Goal: Task Accomplishment & Management: Manage account settings

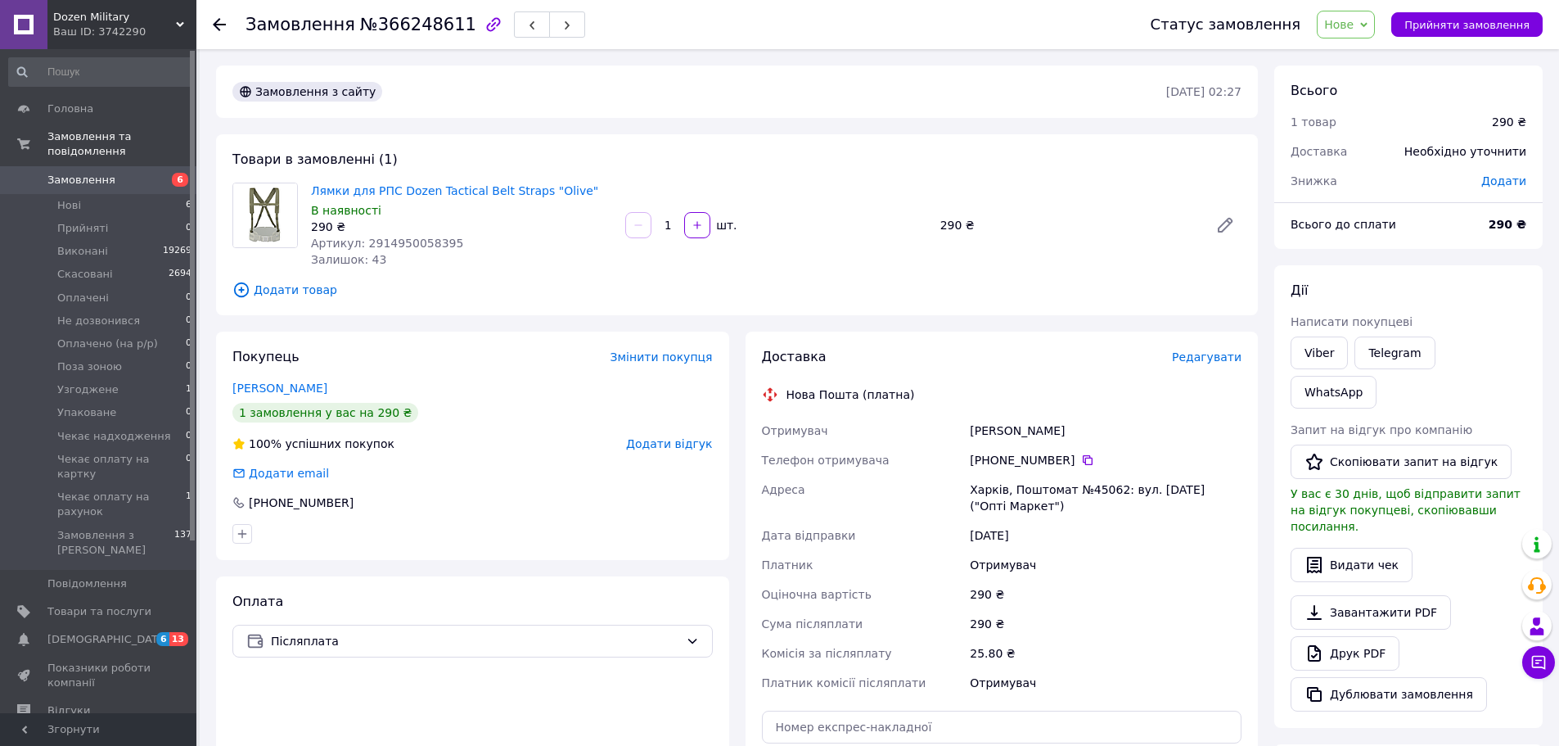
click at [1371, 28] on span "Нове" at bounding box center [1346, 25] width 58 height 28
click at [1379, 148] on li "Узгоджене" at bounding box center [1397, 147] width 158 height 25
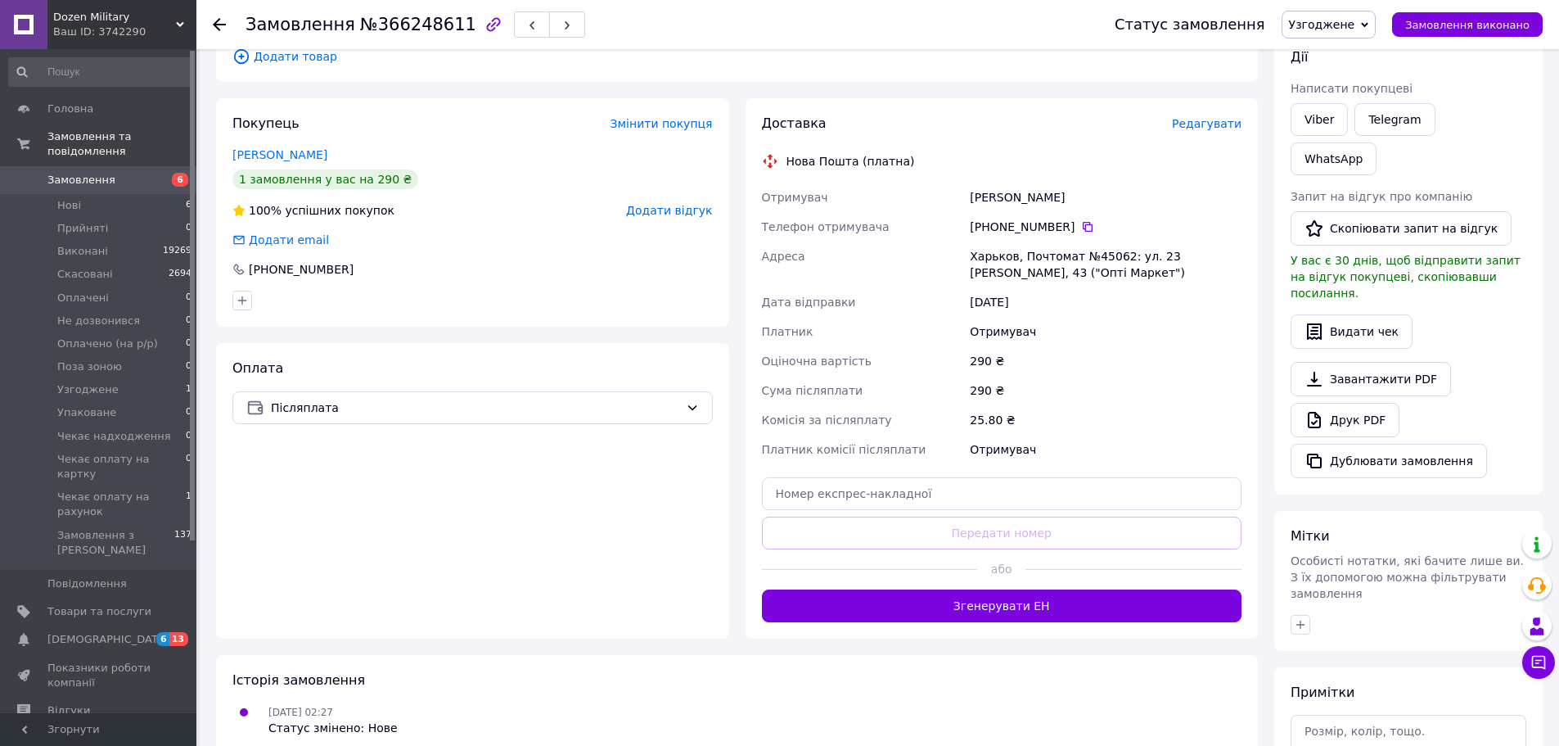
scroll to position [246, 0]
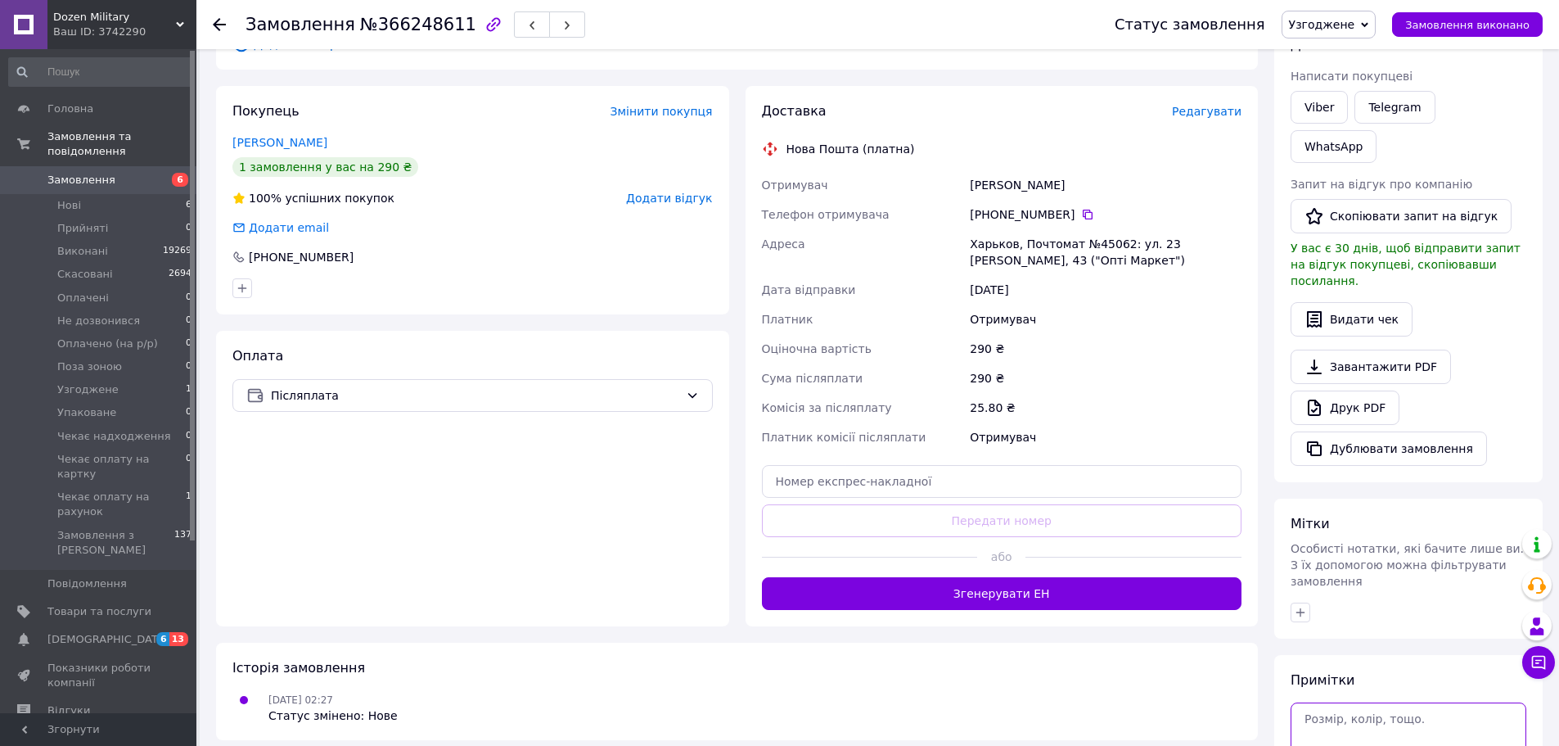
click at [1385, 702] on textarea at bounding box center [1409, 737] width 236 height 70
type textarea "В"
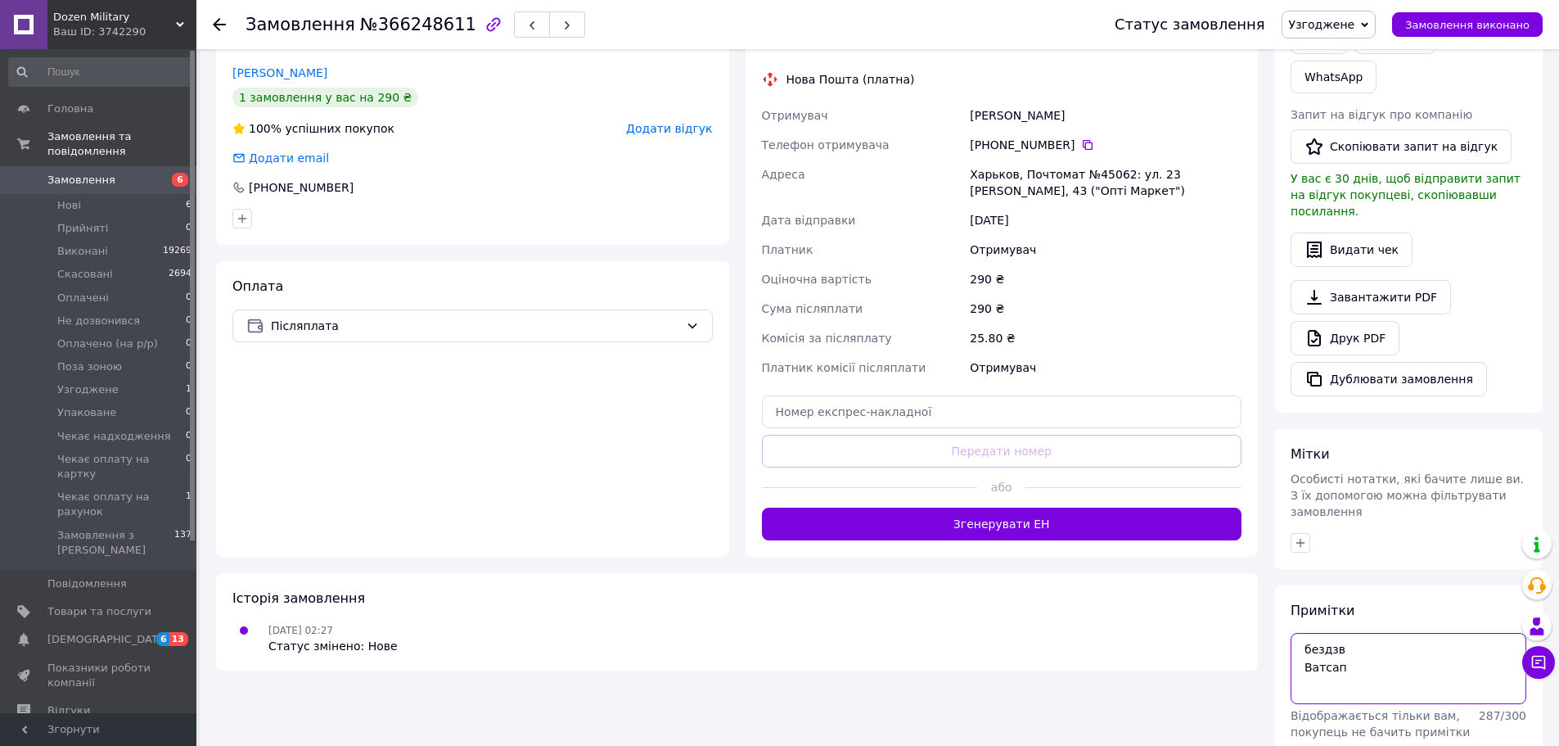
scroll to position [316, 0]
click at [1325, 632] on textarea "бездзв Ватсап" at bounding box center [1409, 667] width 236 height 70
type textarea "без дзв Ватсап"
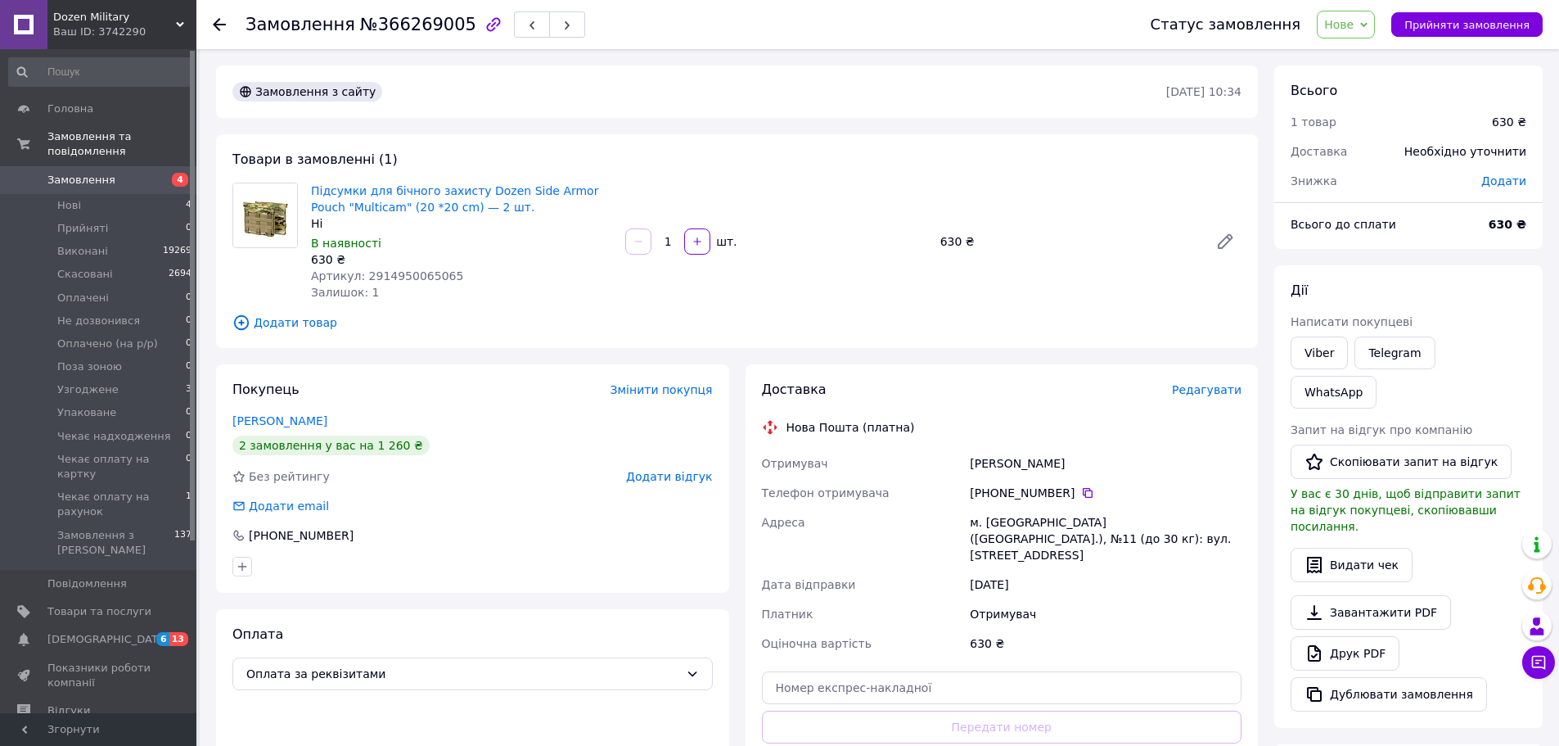
click at [1354, 25] on span "Нове" at bounding box center [1339, 24] width 29 height 13
click at [1412, 187] on li "Чекає оплату на рахунок" at bounding box center [1397, 186] width 158 height 25
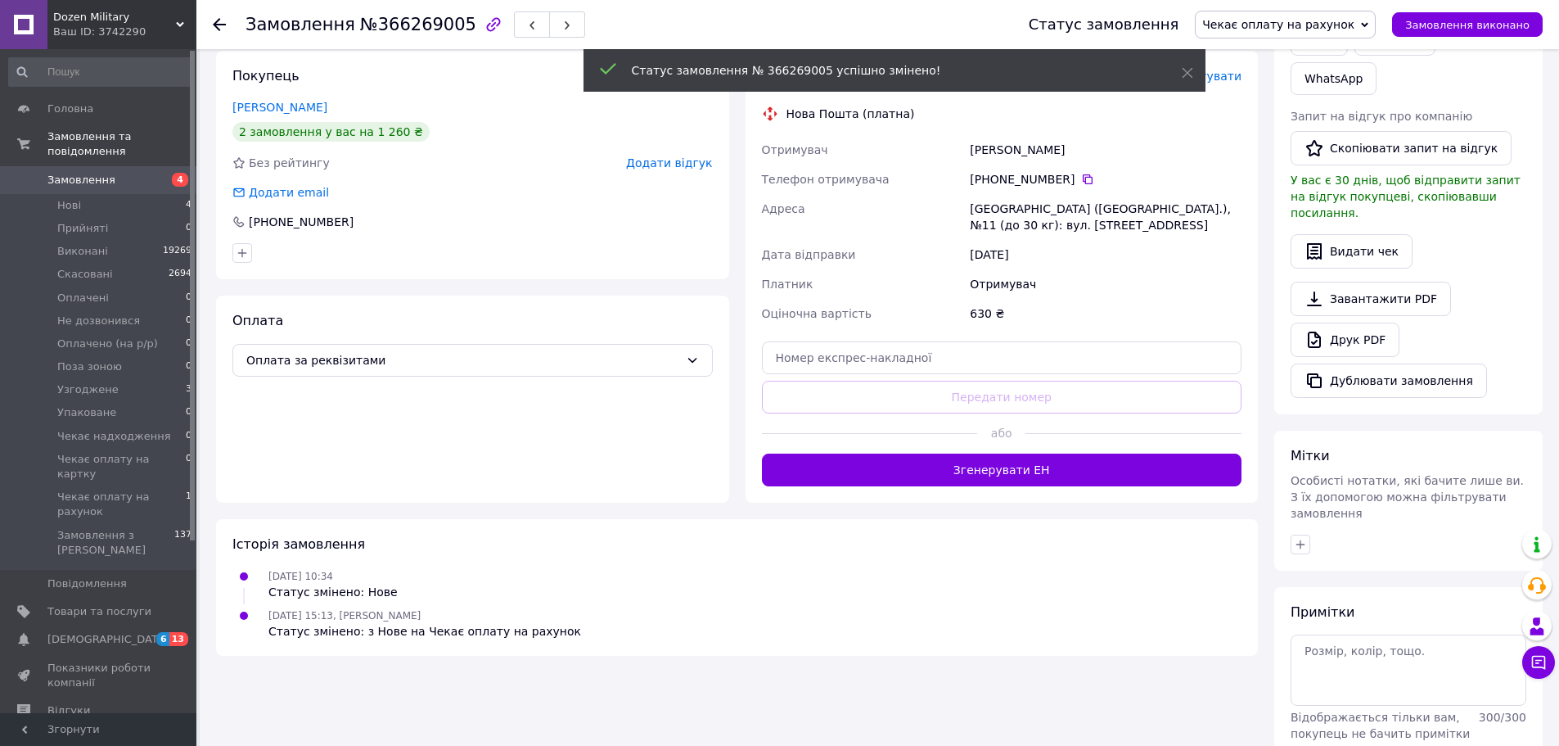
scroll to position [316, 0]
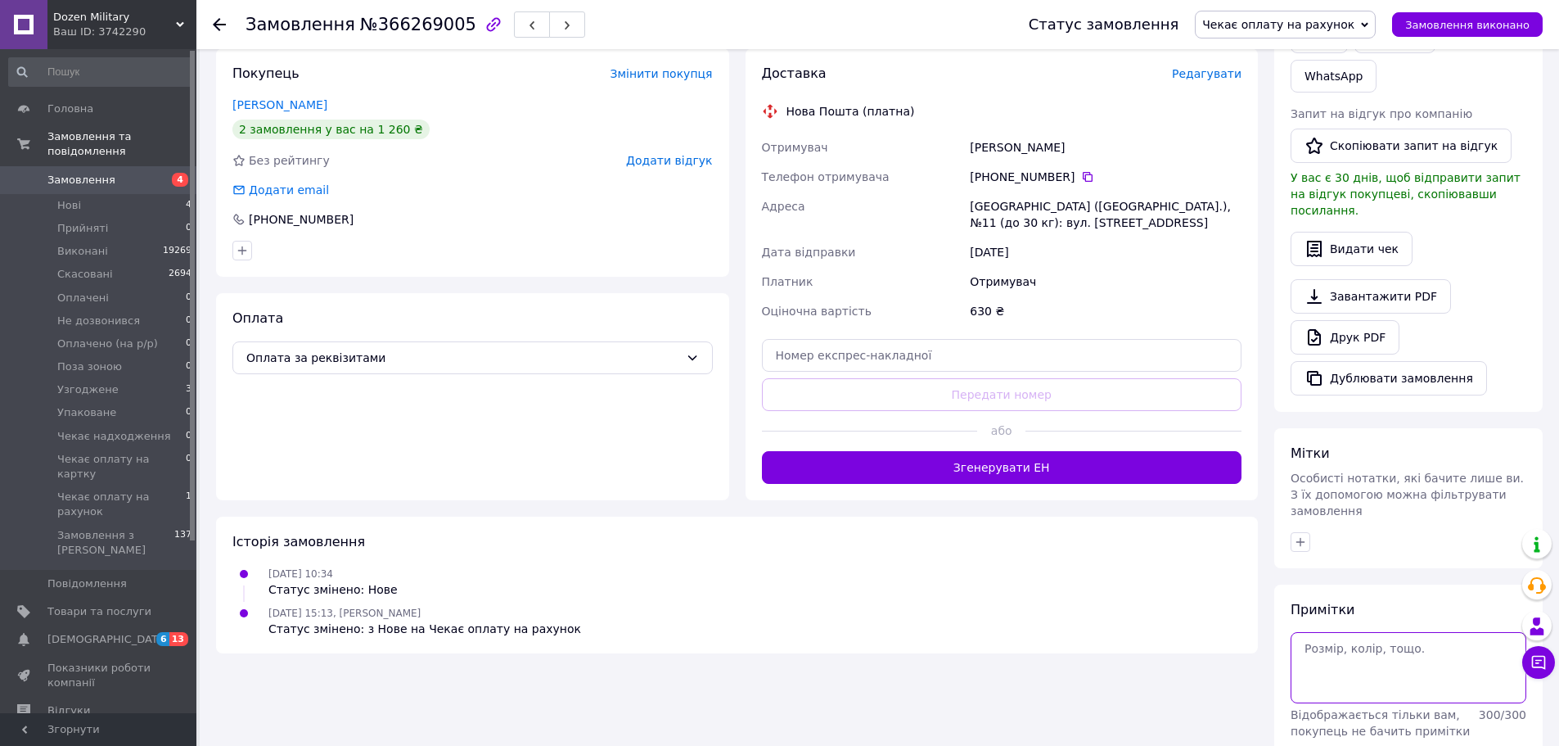
click at [1377, 632] on textarea at bounding box center [1409, 667] width 236 height 70
drag, startPoint x: 1348, startPoint y: 595, endPoint x: 1279, endPoint y: 563, distance: 75.8
click at [1279, 584] on div "Примітки ,tp lpd Dfncfg Відображається тільки вам, покупець не бачить примітки …" at bounding box center [1409, 692] width 269 height 217
type textarea "σ"
type textarea "і"
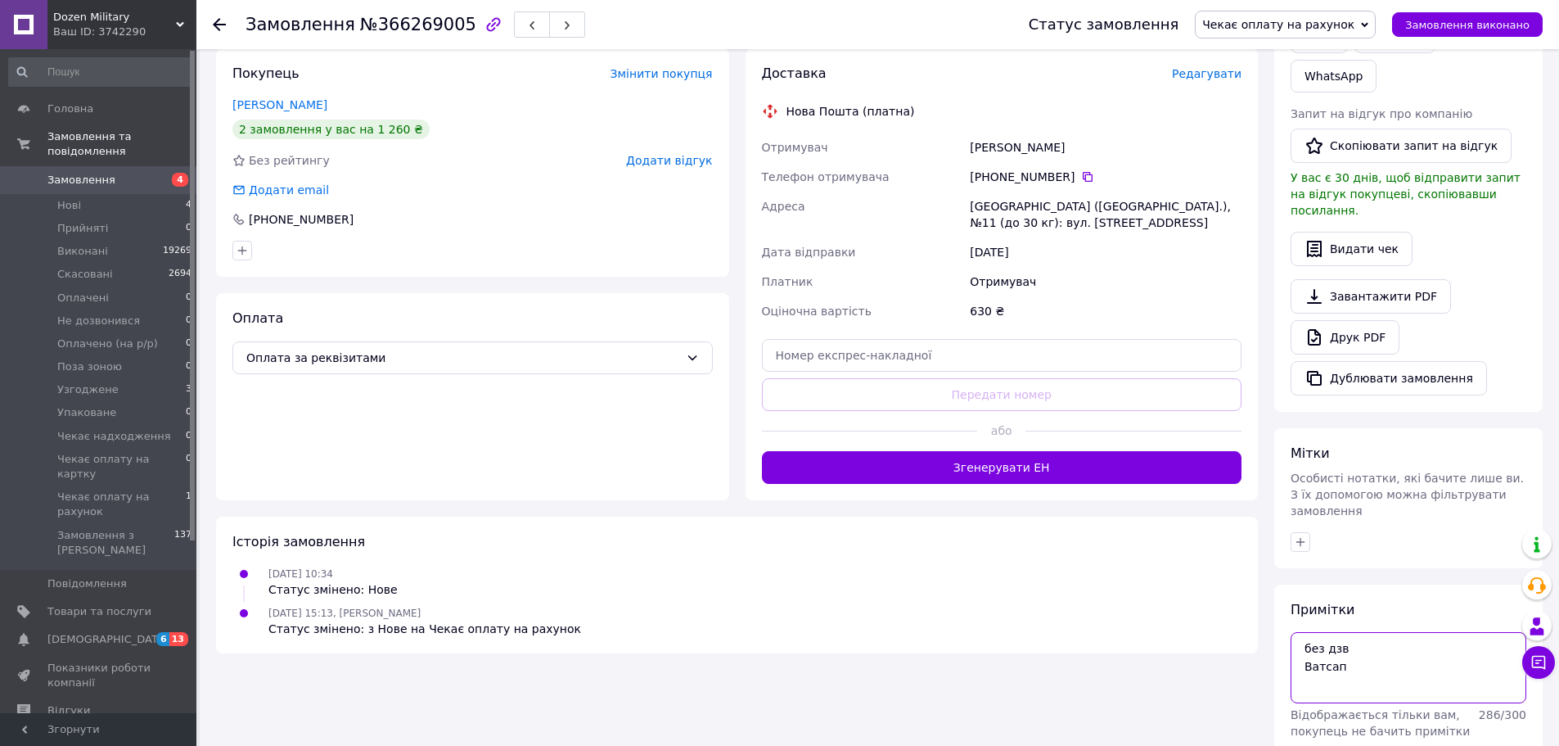
type textarea "без дзв Ватсап"
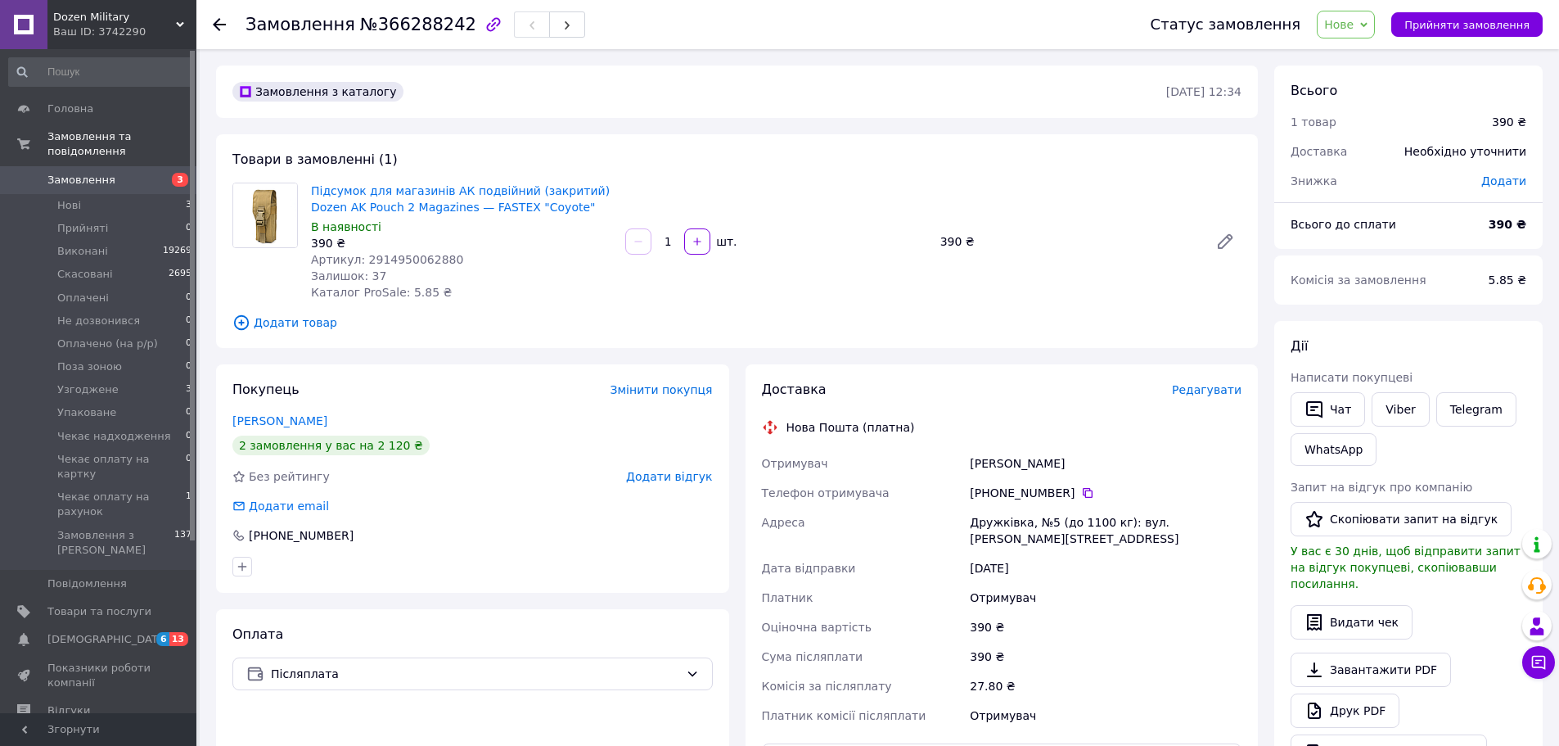
click at [783, 163] on div "Товари в замовленні (1) Підсумок для магазинів АК подвійний (закритий) Dozen AK…" at bounding box center [737, 241] width 1042 height 214
click at [666, 156] on div "Товари в замовленні (1) Підсумок для магазинів АК подвійний (закритий) Dozen AK…" at bounding box center [737, 241] width 1042 height 214
click at [964, 115] on div "Замовлення з каталогу 12.10.2025 • 12:34" at bounding box center [737, 91] width 1042 height 52
click at [918, 131] on div "Замовлення з каталогу 12.10.2025 • 12:34 Товари в замовленні (1) Підсумок для м…" at bounding box center [737, 619] width 1058 height 1109
click at [727, 333] on div "Товари в замовленні (1) Підсумок для магазинів АК подвійний (закритий) Dozen AK…" at bounding box center [737, 241] width 1042 height 214
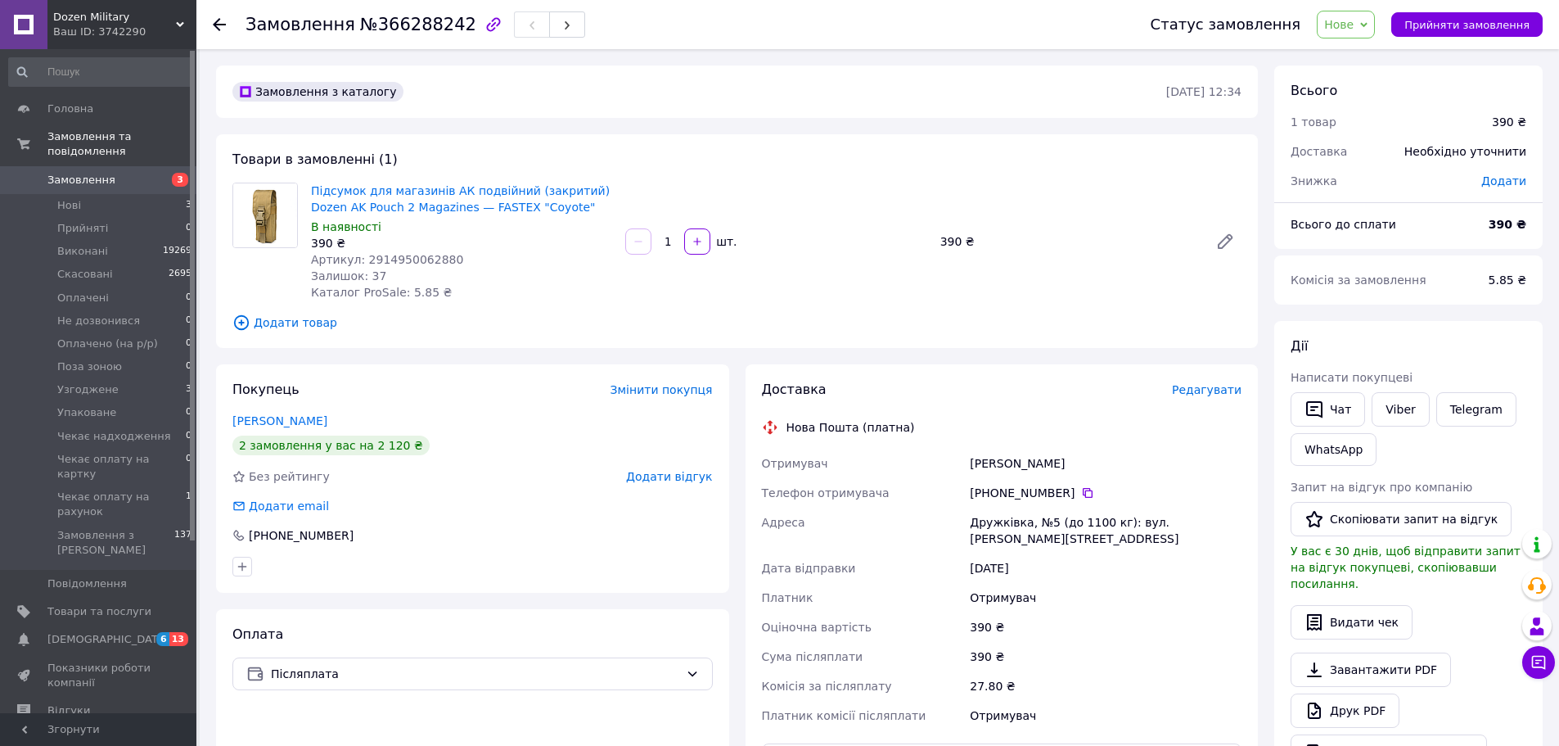
click at [927, 273] on div "Підсумок для магазинів АК подвійний (закритий) Dozen AK Pouch 2 Magazines — FAS…" at bounding box center [777, 241] width 944 height 124
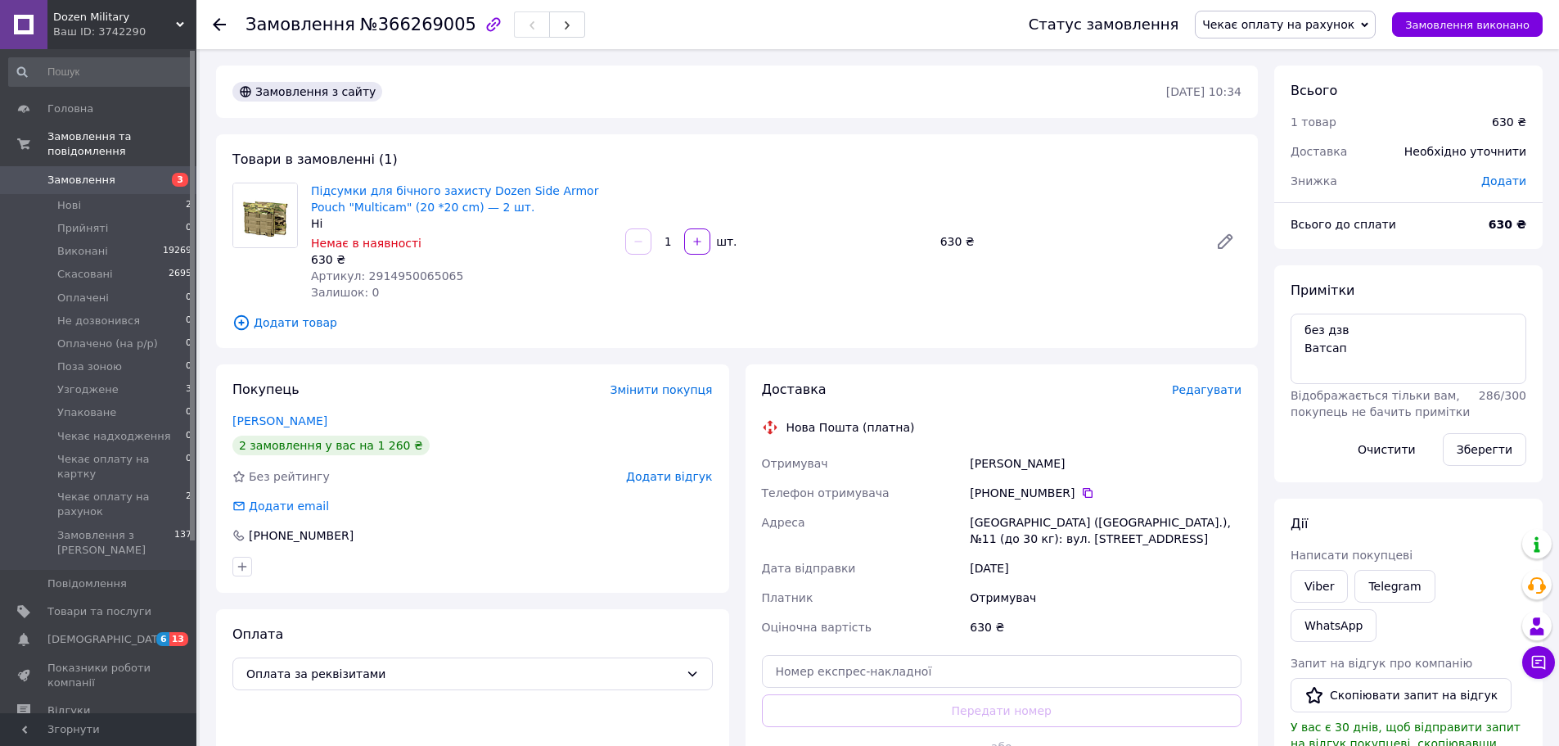
click at [274, 210] on img at bounding box center [265, 215] width 64 height 64
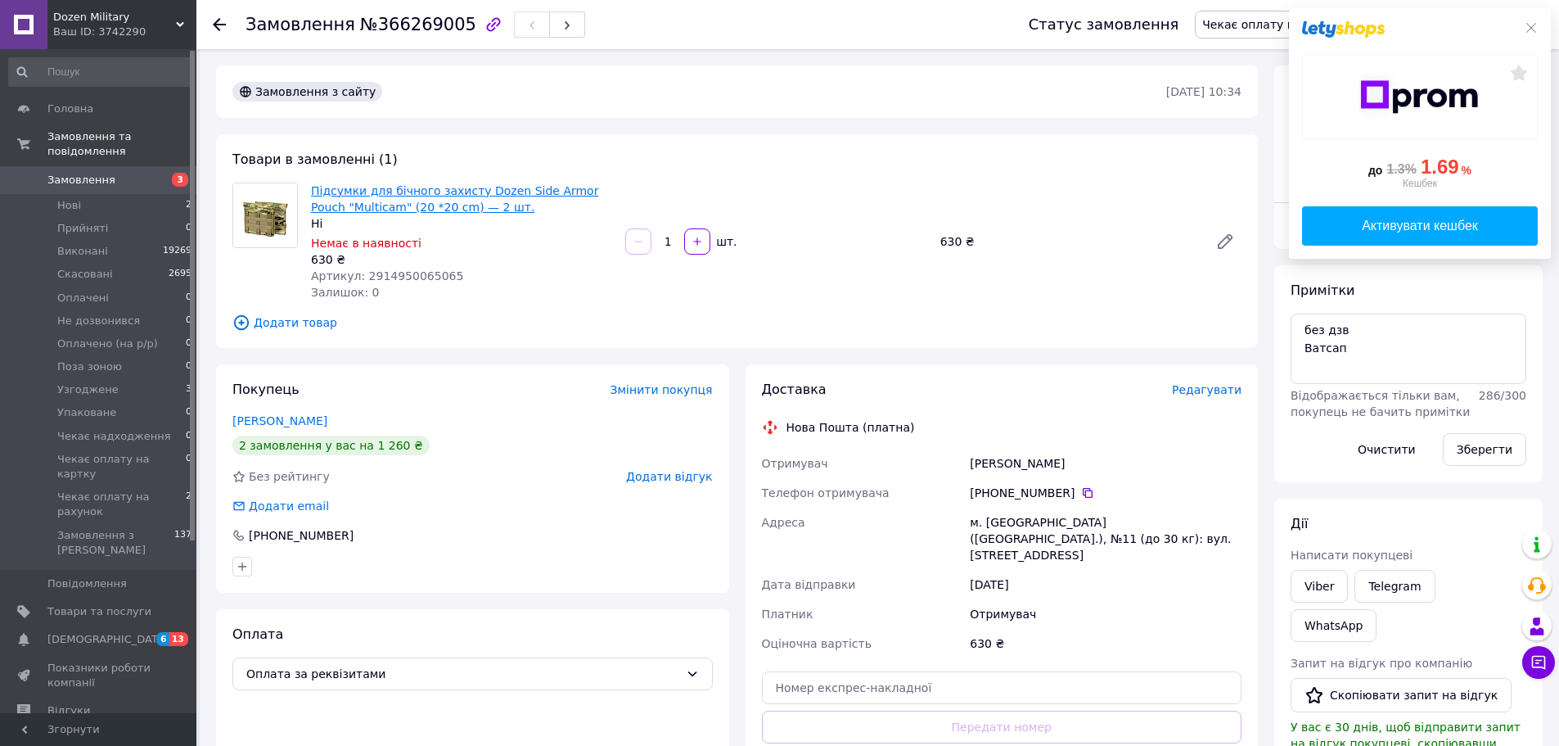
click at [337, 199] on link "Підсумки для бічного захисту Dozen Side Armor Pouch "Multicam" (20 *20 cm) — 2 …" at bounding box center [454, 198] width 287 height 29
click at [779, 94] on div "Замовлення з сайту" at bounding box center [697, 92] width 937 height 26
click at [359, 192] on link "Підсумки для бічного захисту Dozen Side Armor Pouch "Multicam" (20 *20 cm) — 2 …" at bounding box center [454, 198] width 287 height 29
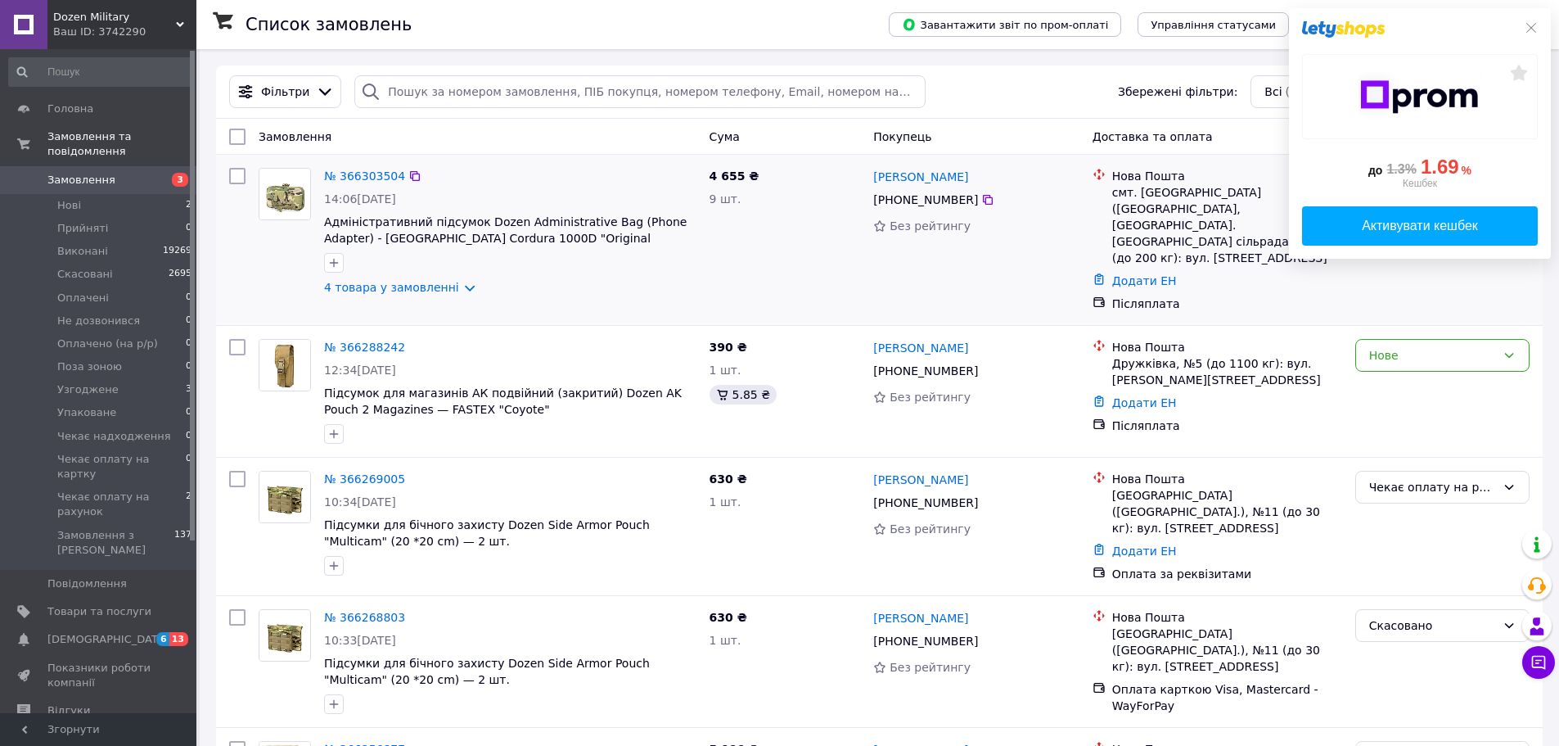
click at [660, 284] on div "4 товара у замовленні" at bounding box center [510, 287] width 372 height 16
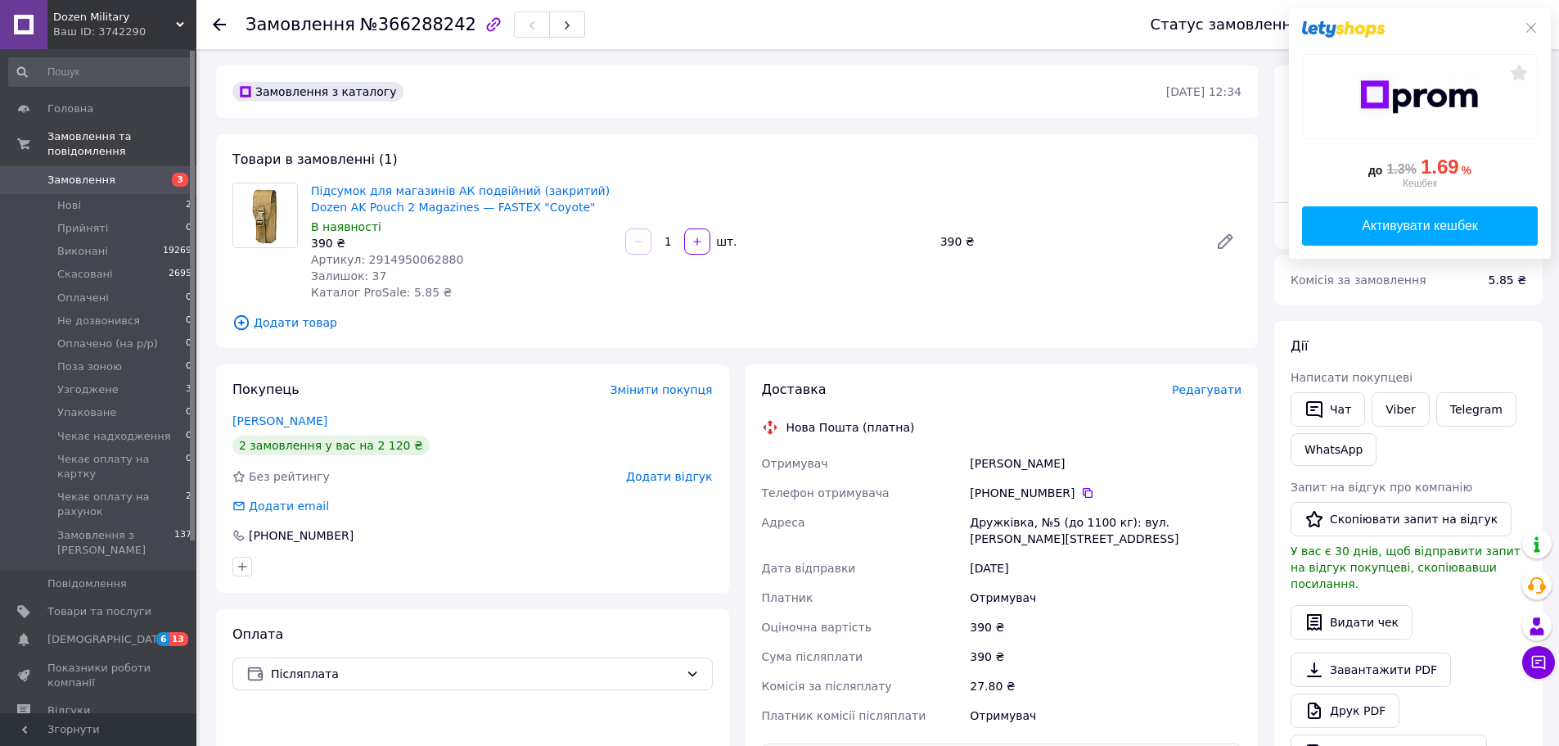
click at [1072, 190] on div "Підсумок для магазинів АК подвійний (закритий) Dozen AK Pouch 2 Magazines — FAS…" at bounding box center [777, 241] width 944 height 124
click at [1533, 25] on icon at bounding box center [1531, 27] width 13 height 13
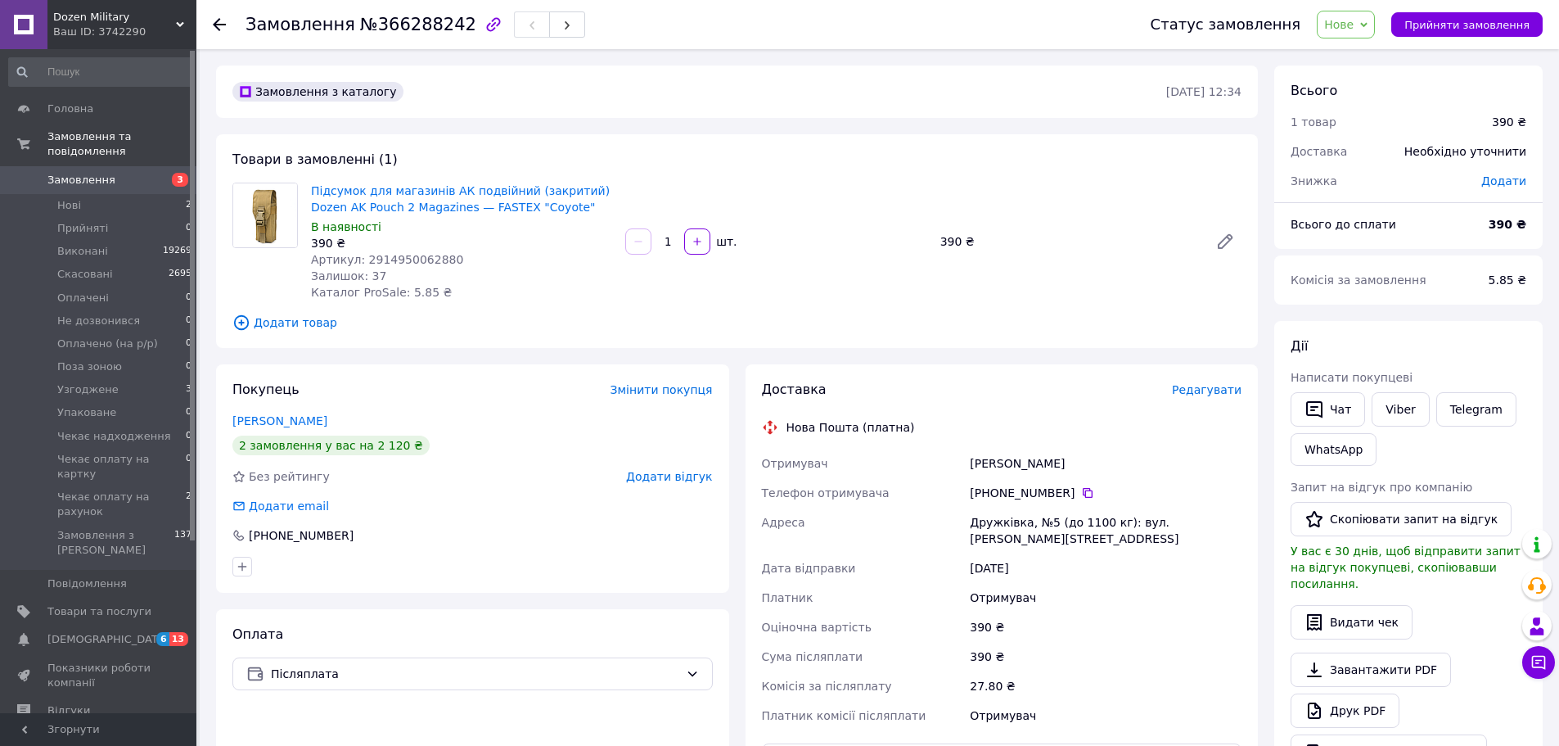
click at [1354, 29] on span "Нове" at bounding box center [1339, 24] width 29 height 13
click at [1388, 149] on li "Узгоджене" at bounding box center [1397, 147] width 158 height 25
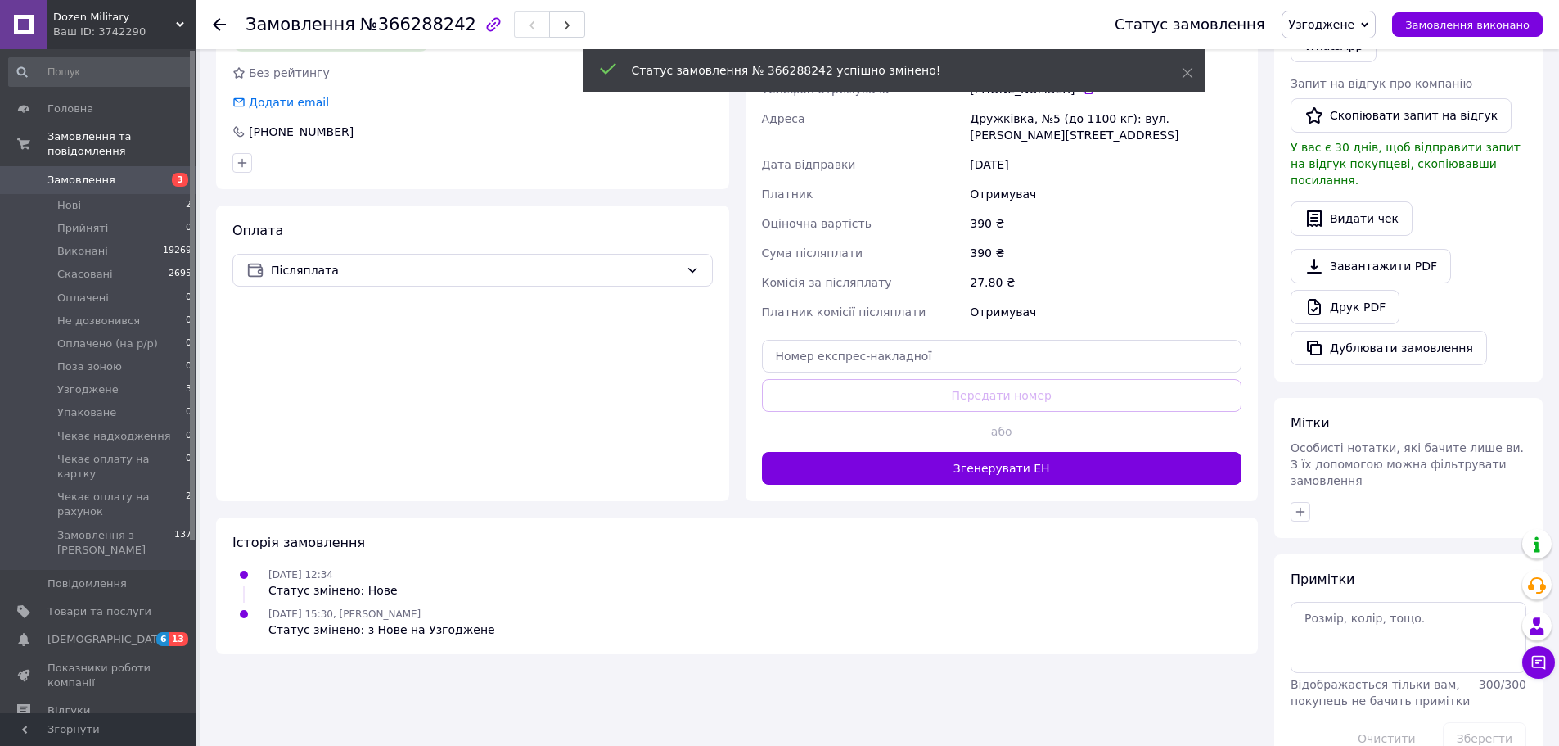
scroll to position [413, 0]
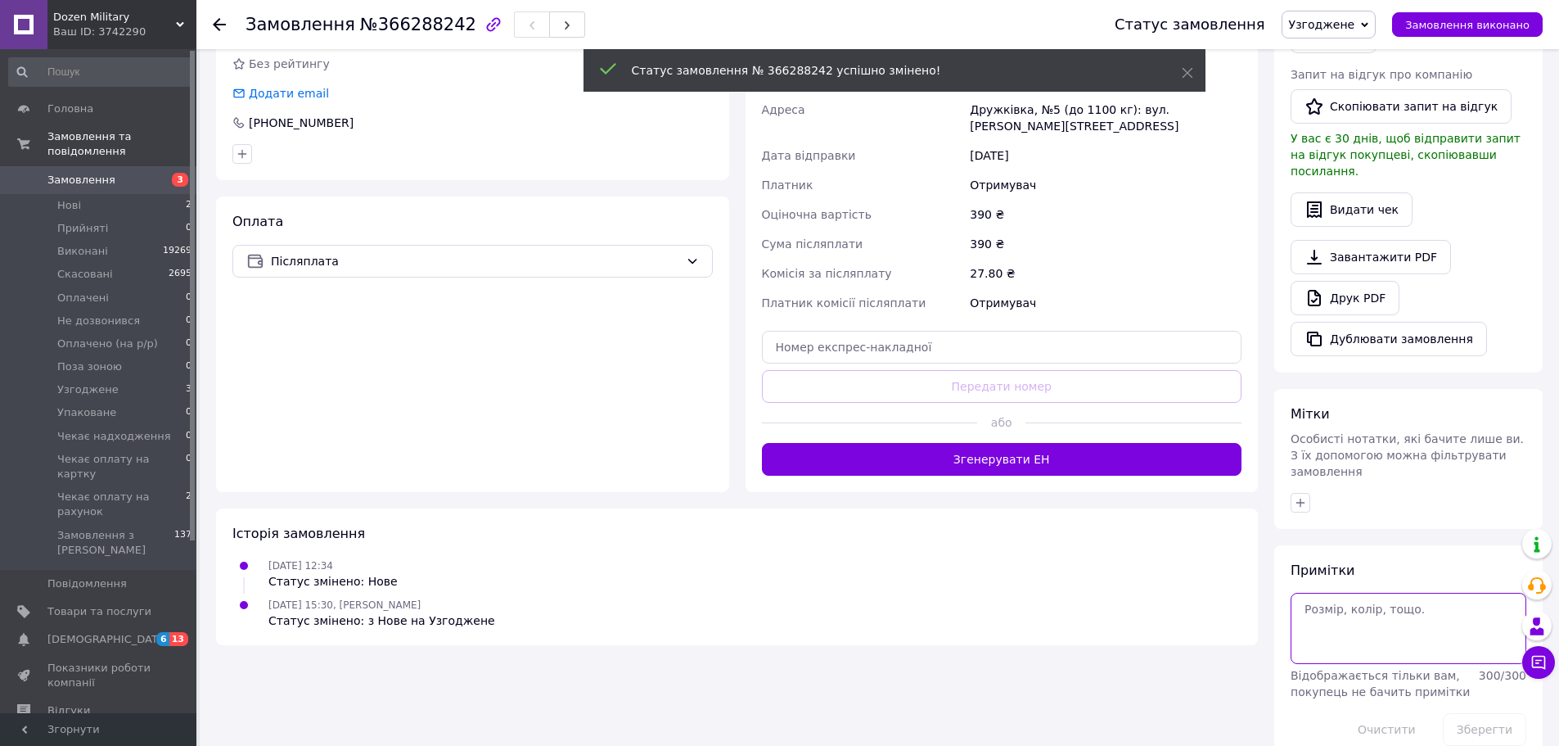
click at [1349, 593] on textarea at bounding box center [1409, 628] width 236 height 70
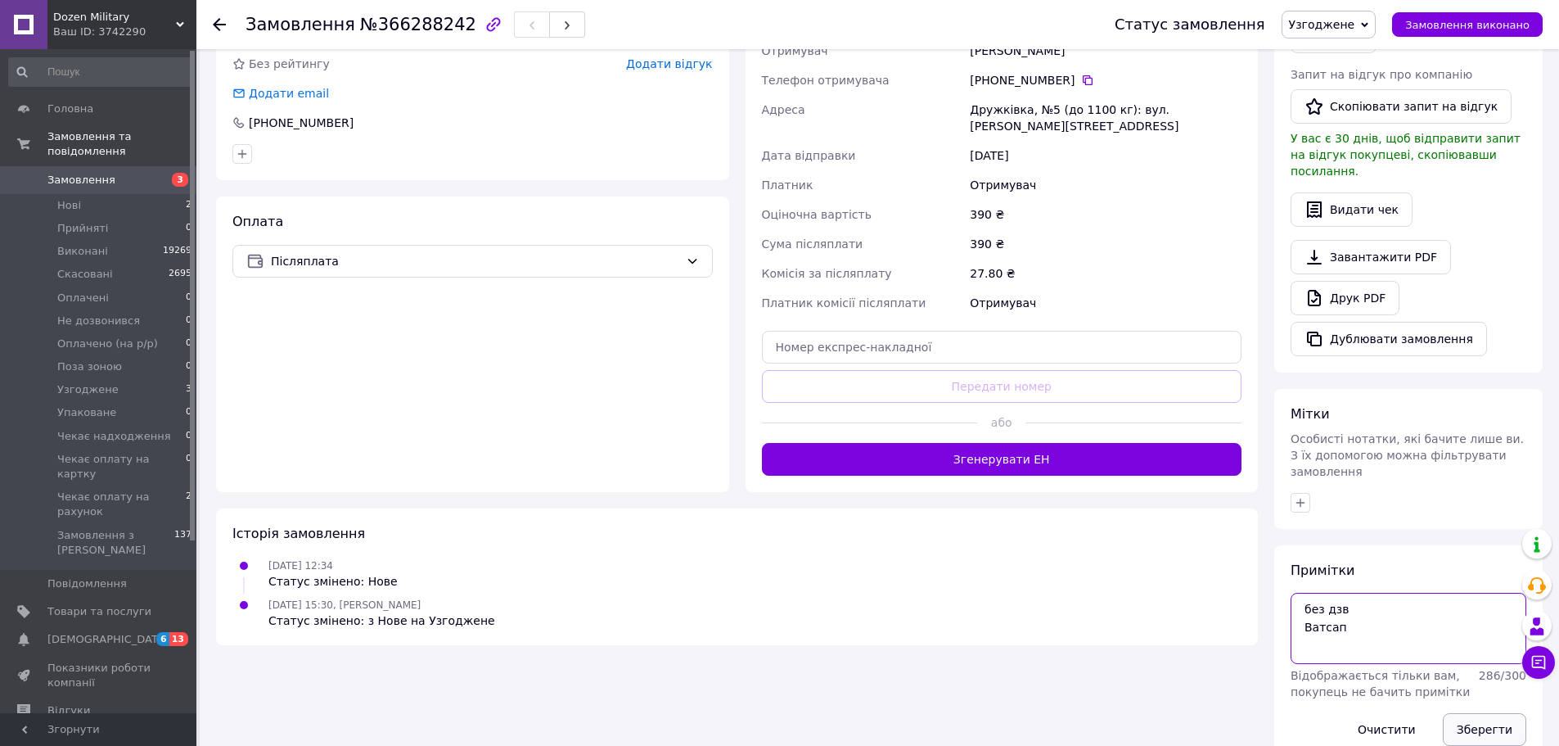
type textarea "без дзв Ватсап"
click at [1472, 713] on button "Зберегти" at bounding box center [1484, 729] width 83 height 33
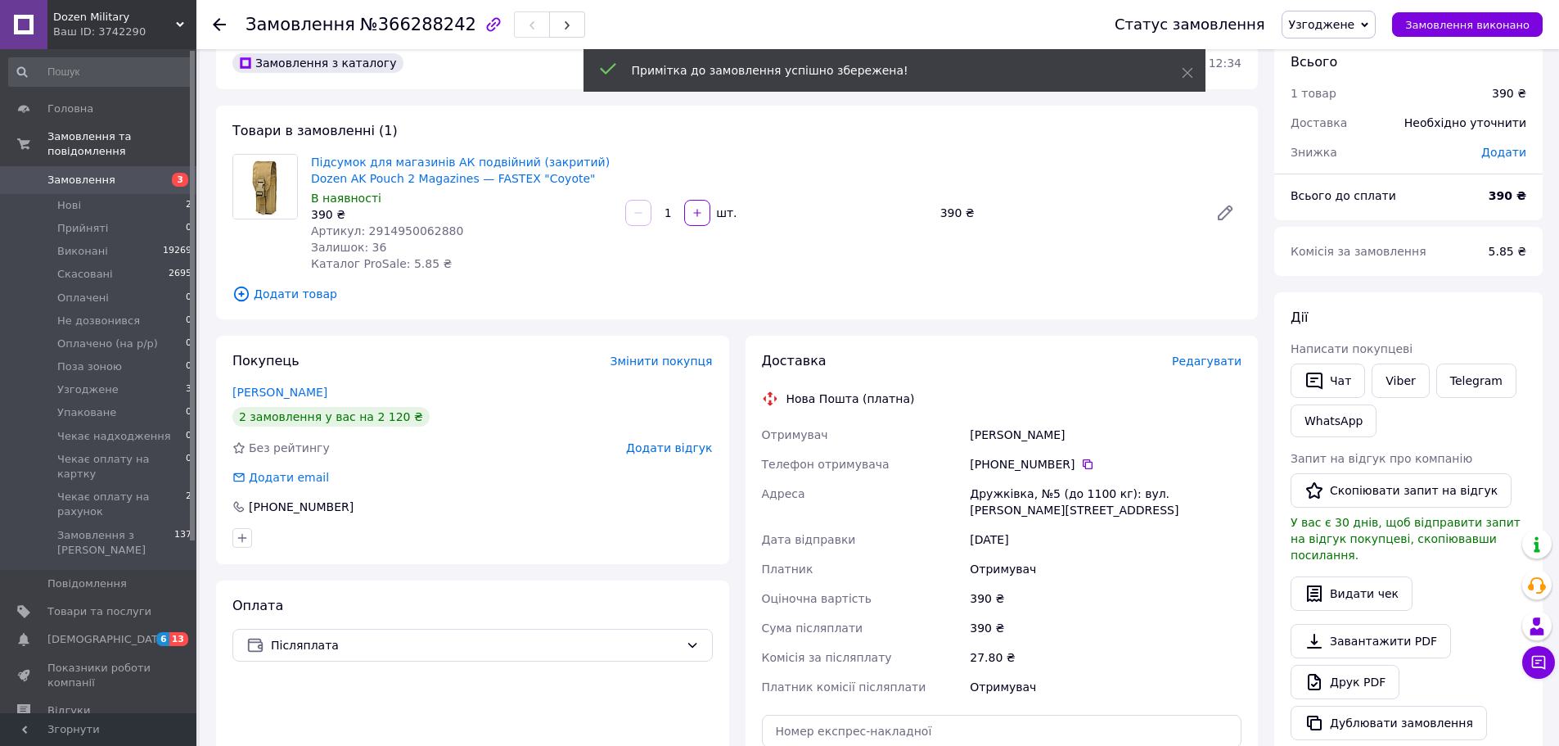
scroll to position [0, 0]
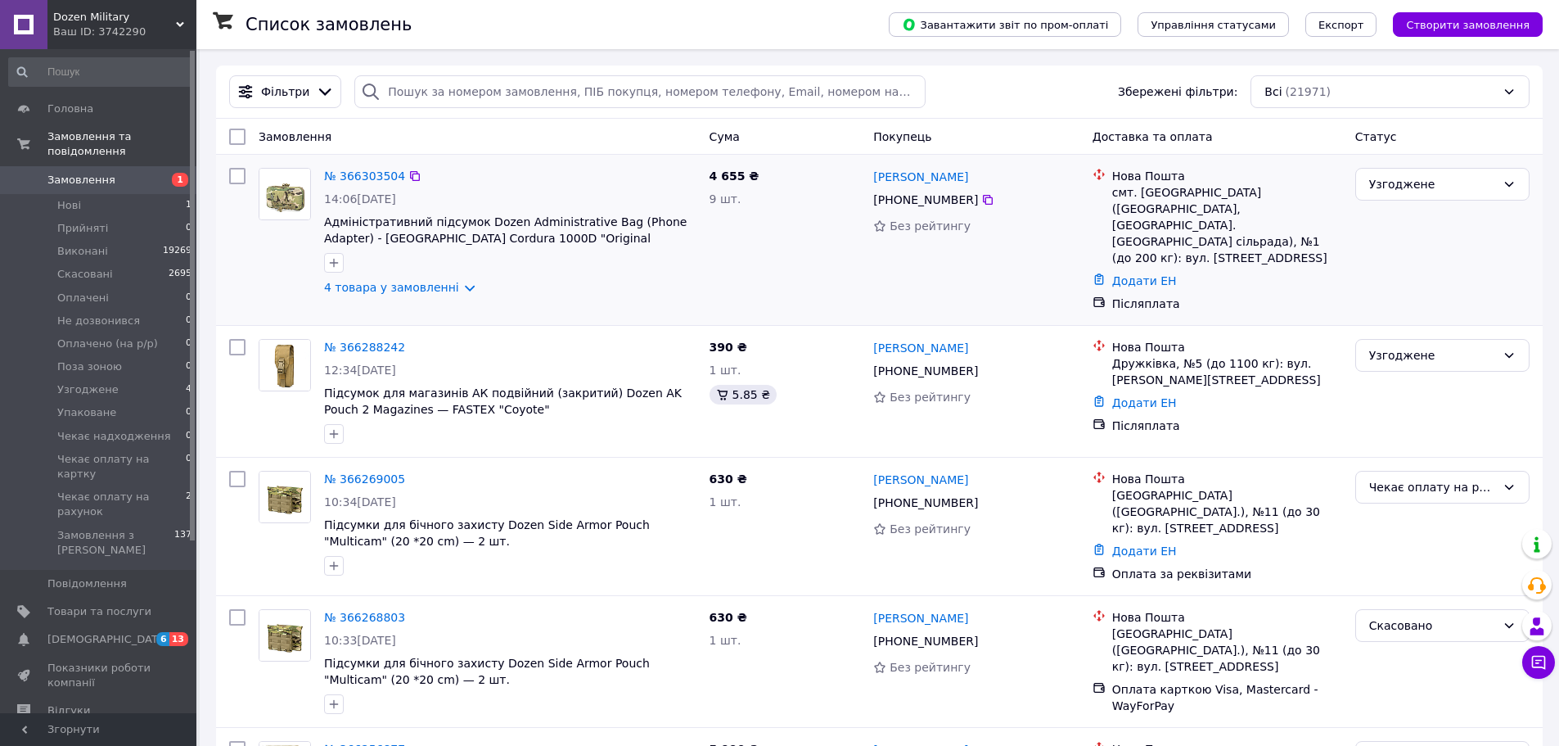
click at [554, 172] on div "№ 366303504" at bounding box center [511, 176] width 376 height 20
click at [118, 194] on li "Нові 1" at bounding box center [100, 205] width 201 height 23
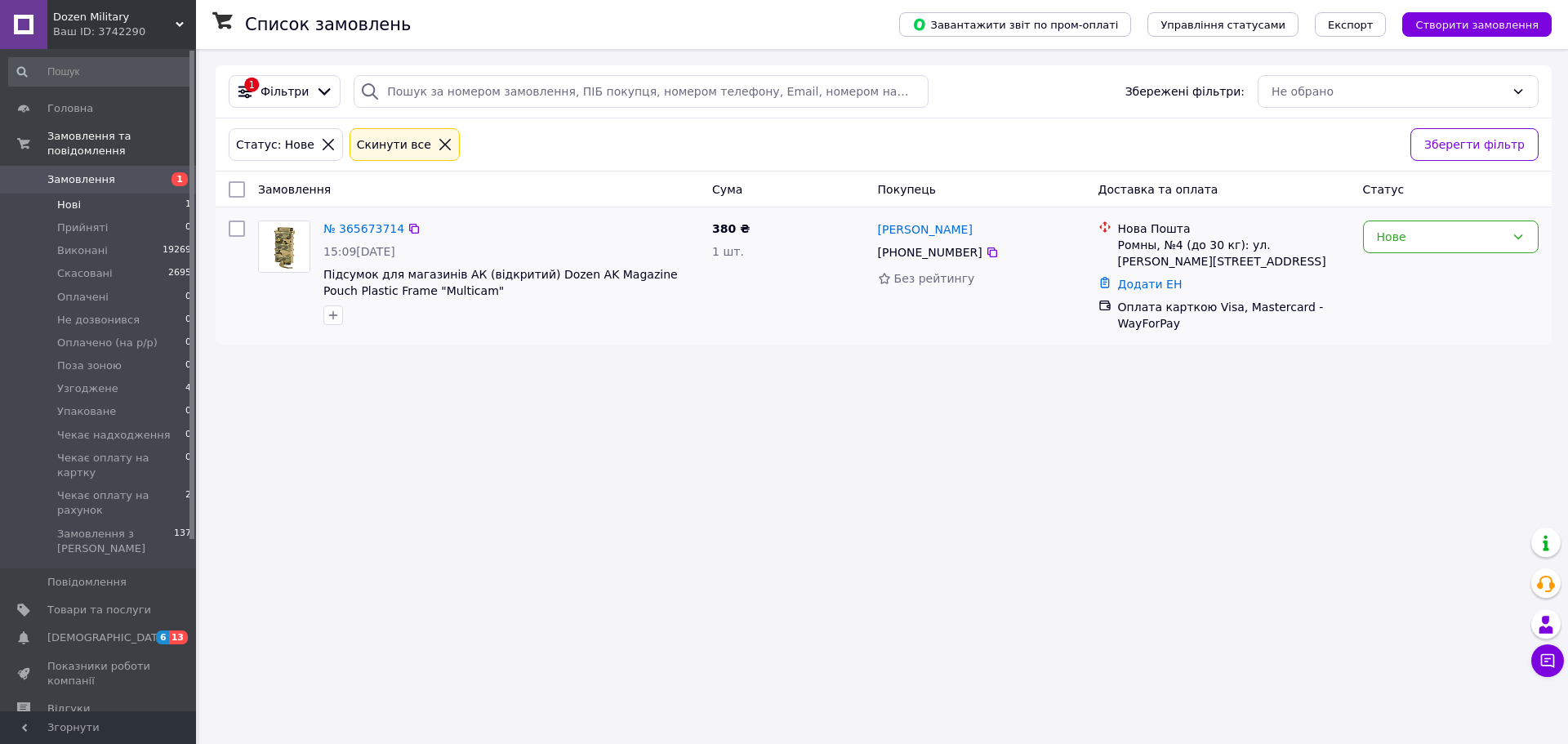
click at [866, 315] on div "380 ₴ 1 шт." at bounding box center [788, 275] width 166 height 124
click at [482, 168] on div "Статус: Нове Cкинути все Зберегти фільтр" at bounding box center [883, 145] width 1336 height 53
click at [111, 377] on li "Узгоджене 4" at bounding box center [100, 388] width 200 height 23
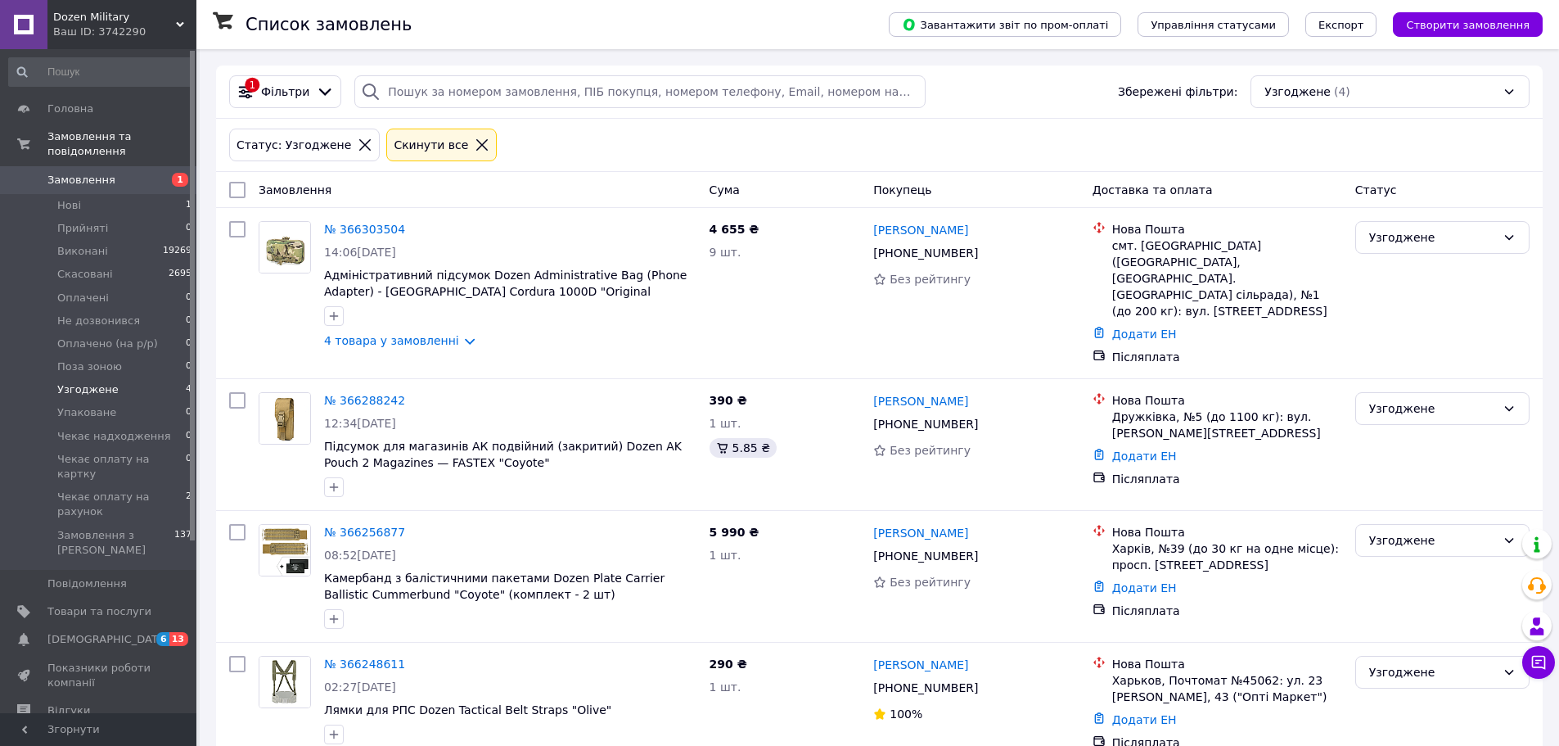
click at [124, 378] on li "Узгоджене 4" at bounding box center [100, 389] width 201 height 23
click at [132, 490] on span "Чекає оплату на рахунок" at bounding box center [121, 504] width 129 height 29
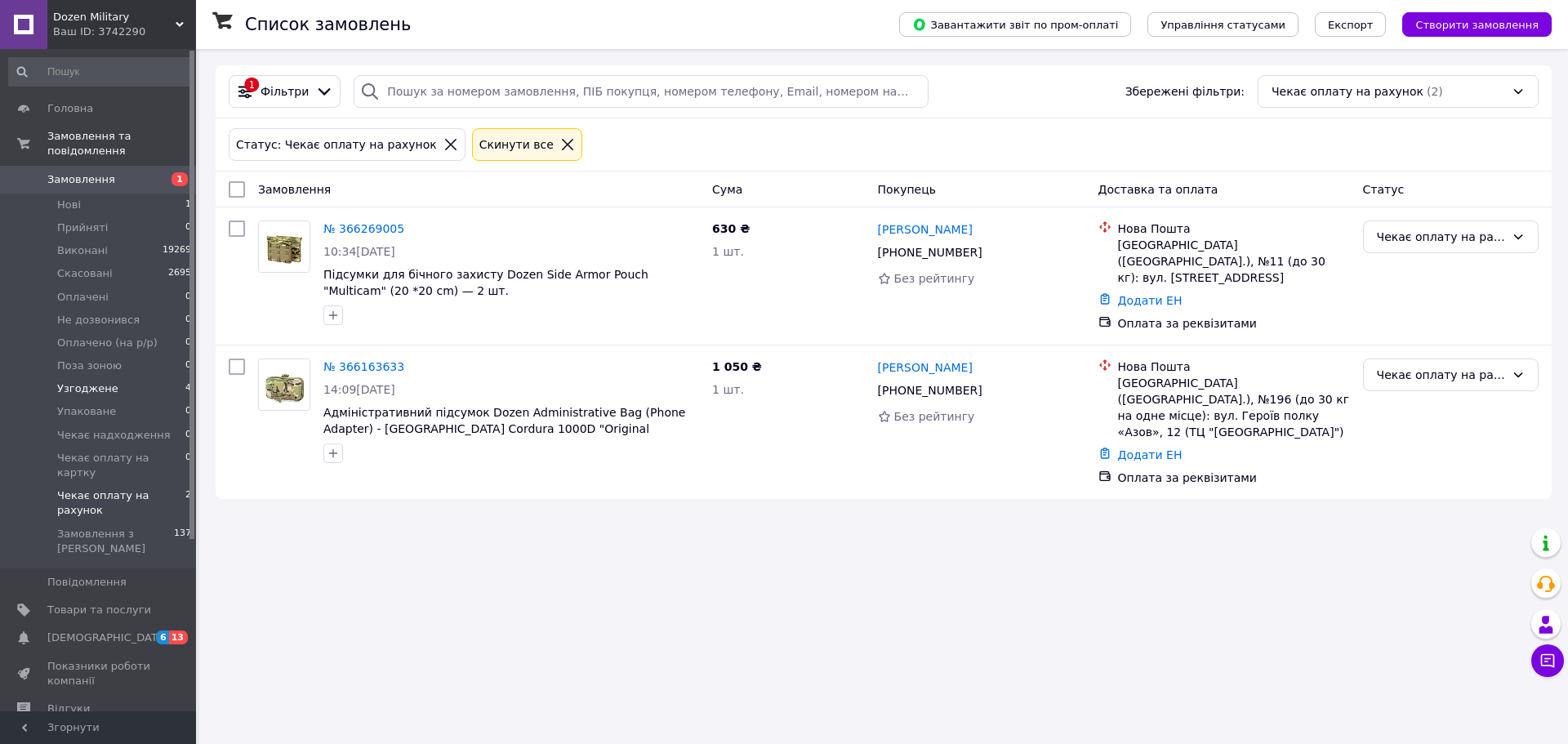
click at [133, 377] on li "Узгоджене 4" at bounding box center [100, 388] width 200 height 23
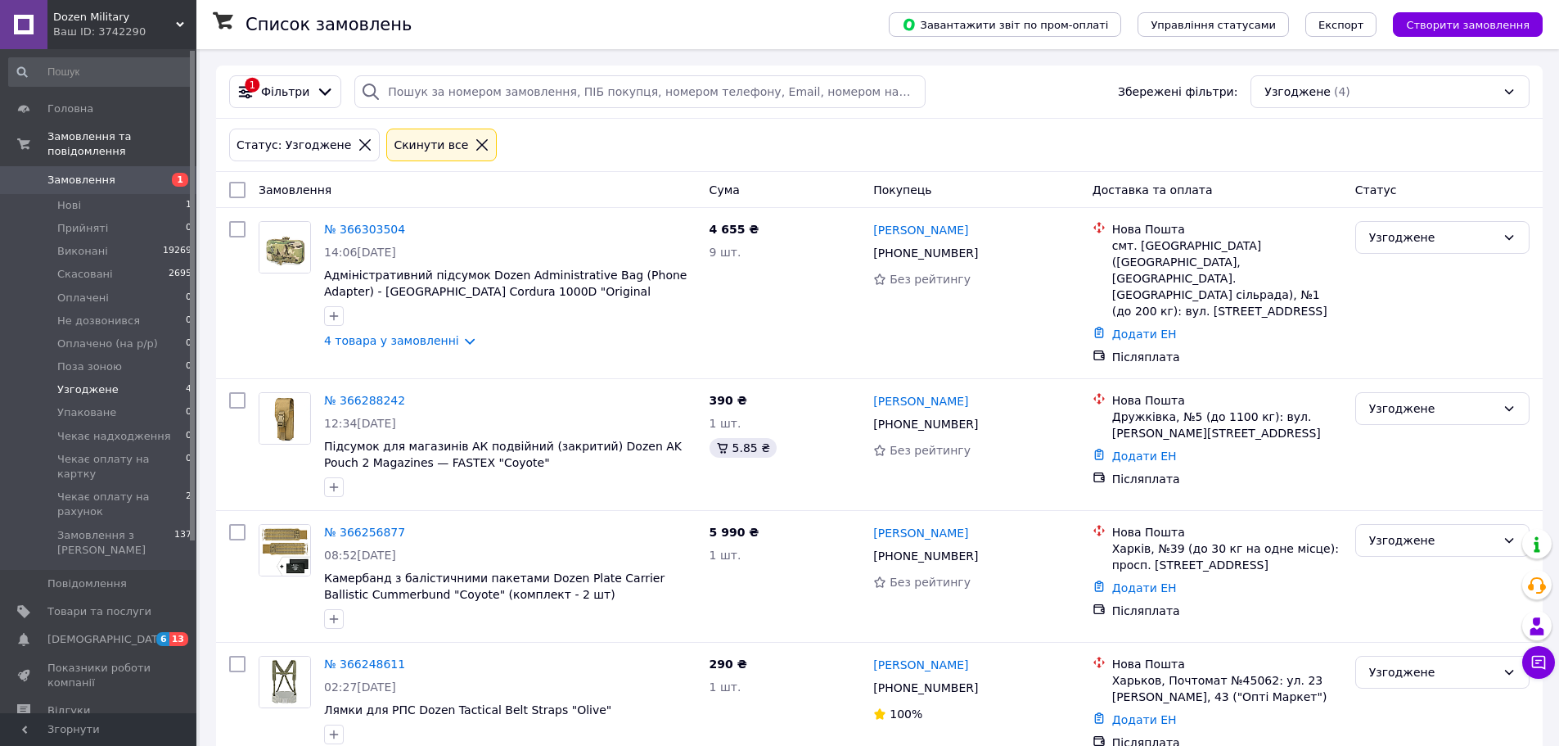
click at [103, 173] on span "Замовлення" at bounding box center [81, 180] width 68 height 15
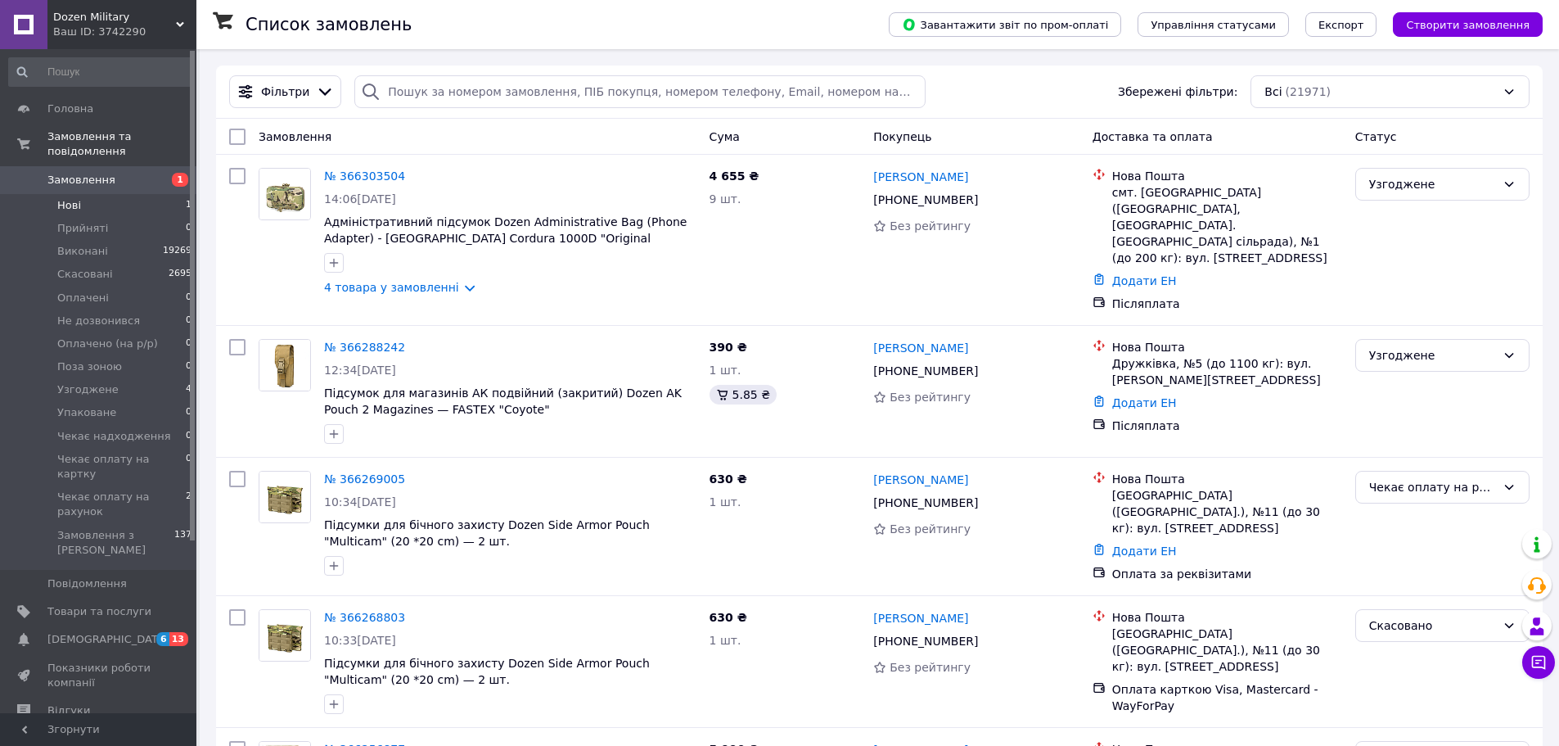
click at [141, 194] on li "Нові 1" at bounding box center [100, 205] width 201 height 23
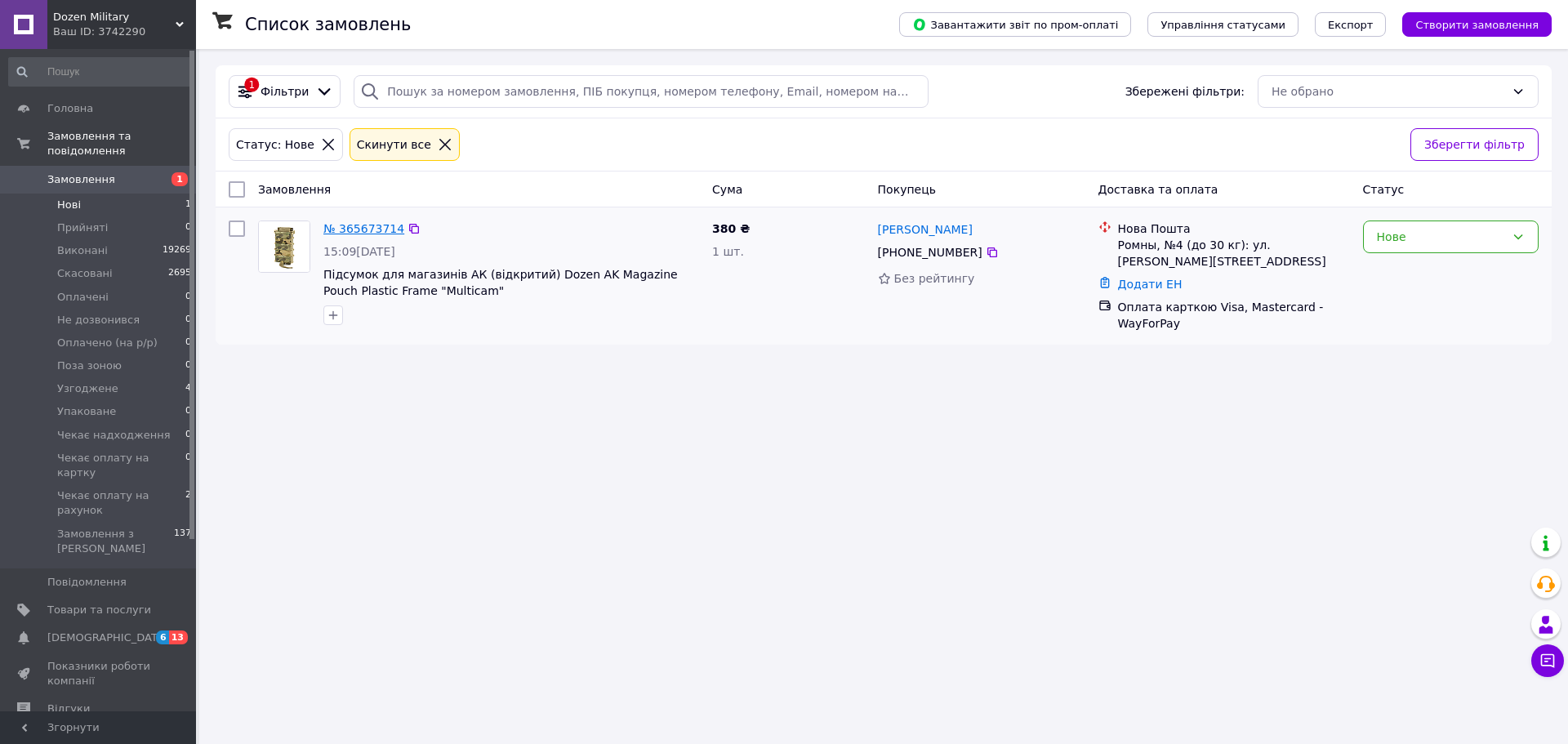
click at [351, 230] on link "№ 365673714" at bounding box center [363, 228] width 81 height 13
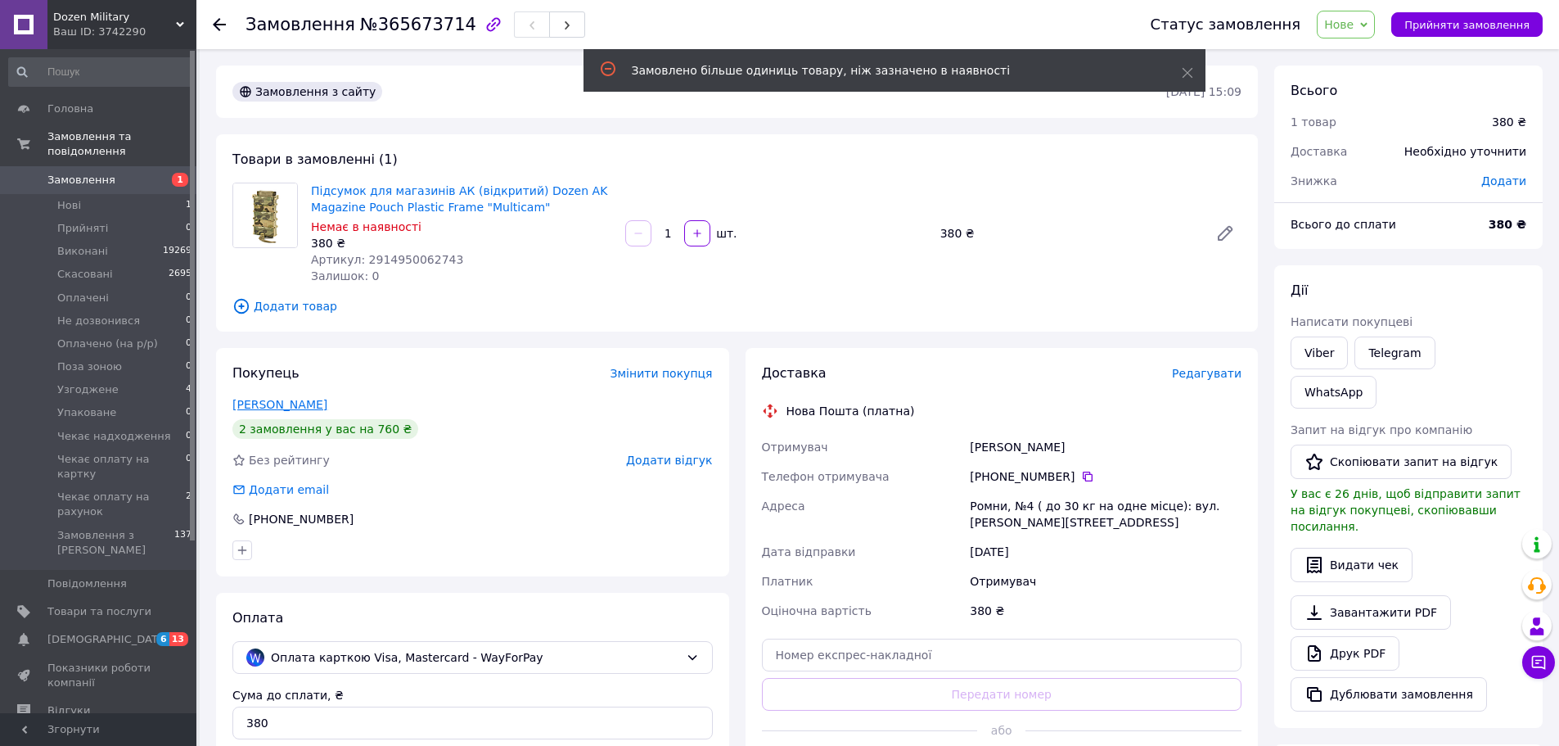
click at [293, 409] on link "Катрич Сергій" at bounding box center [279, 404] width 95 height 13
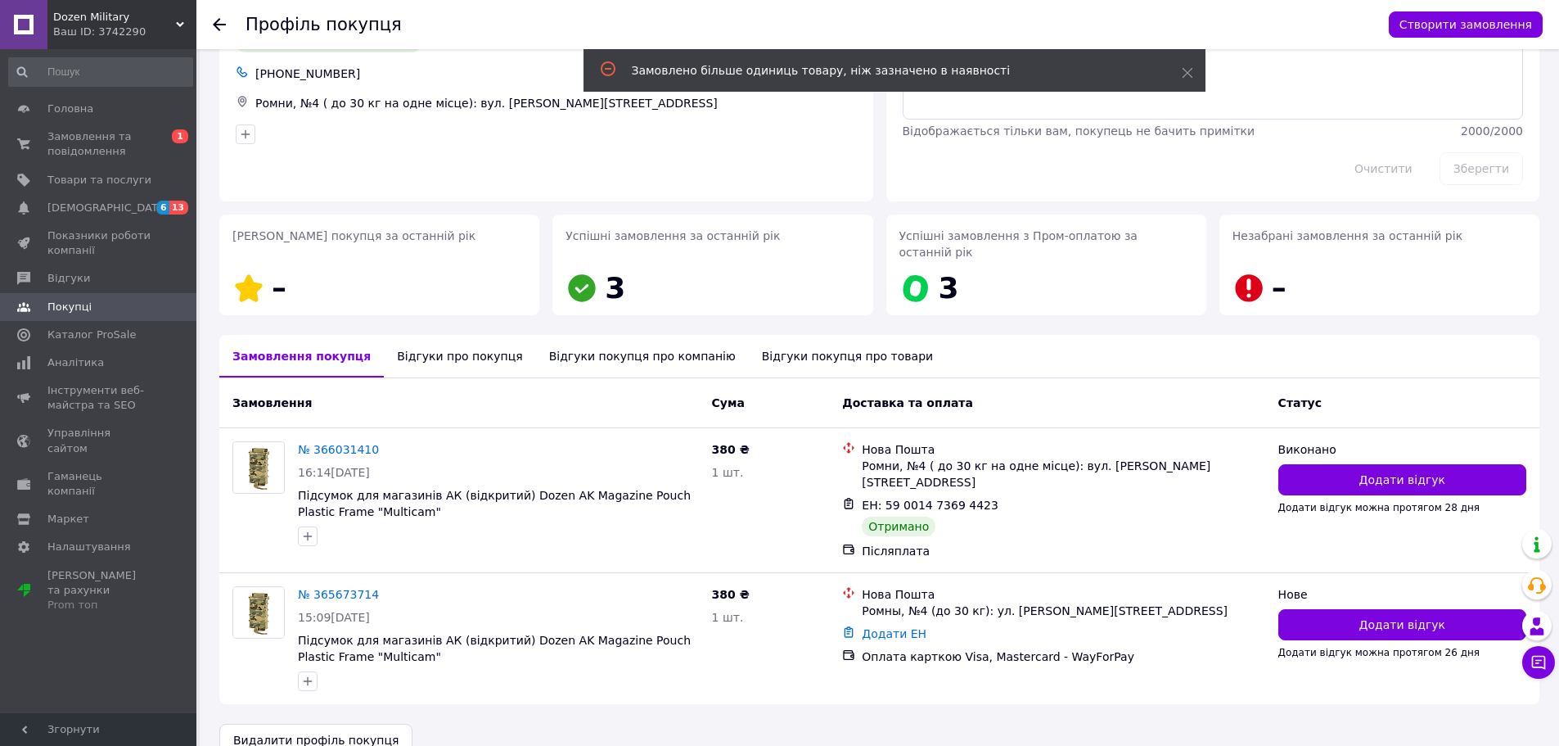
scroll to position [85, 0]
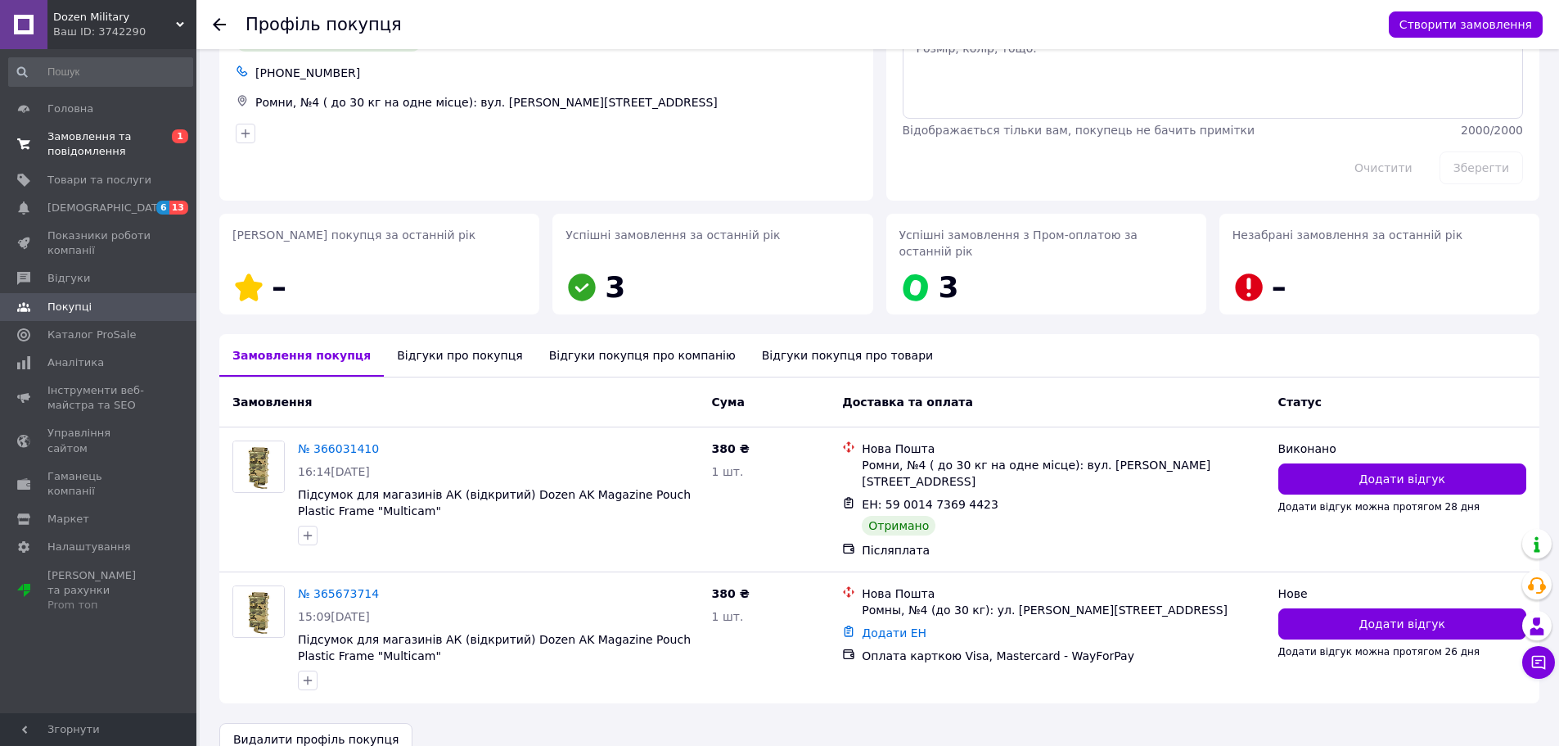
click at [100, 142] on span "Замовлення та повідомлення" at bounding box center [99, 143] width 104 height 29
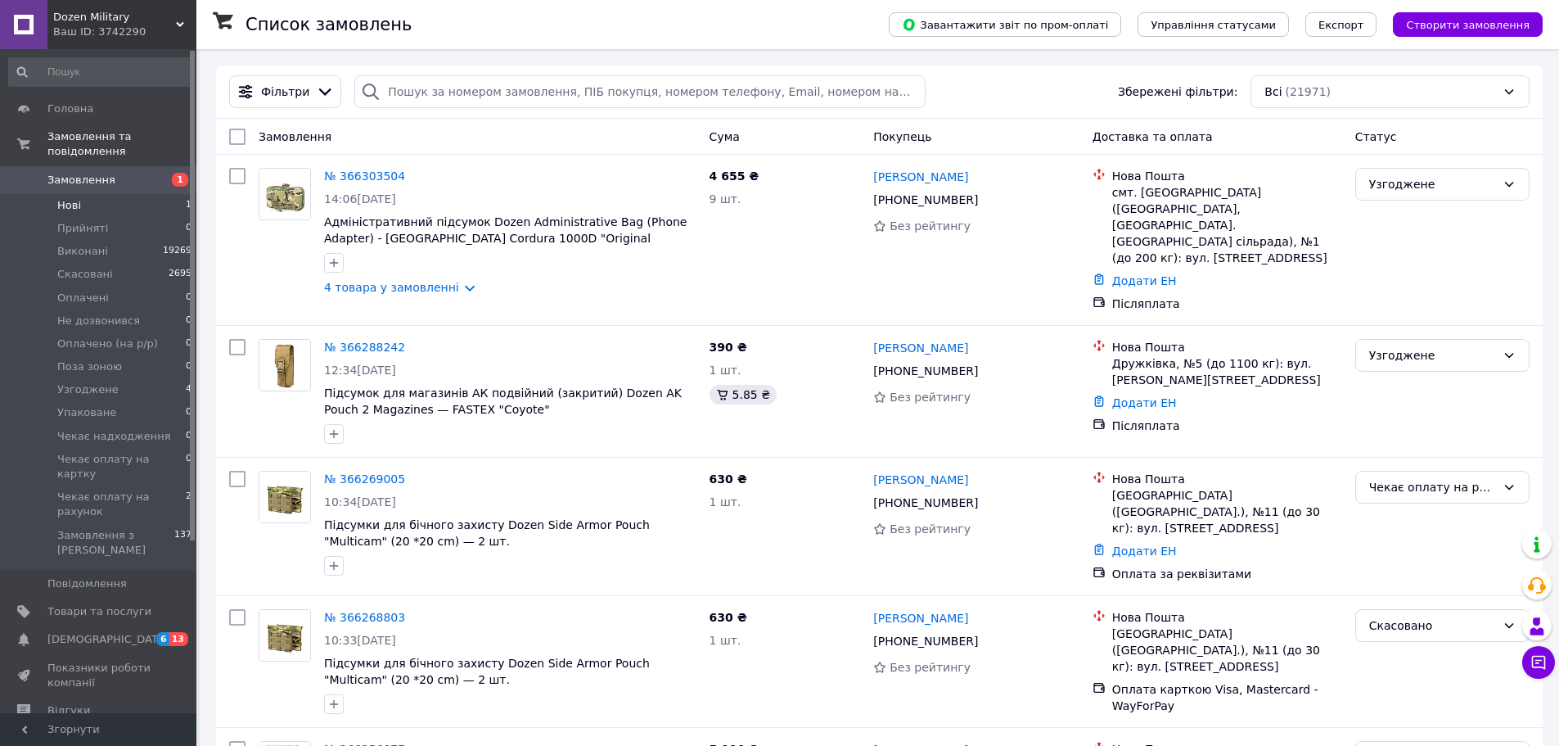
click at [120, 194] on li "Нові 1" at bounding box center [100, 205] width 201 height 23
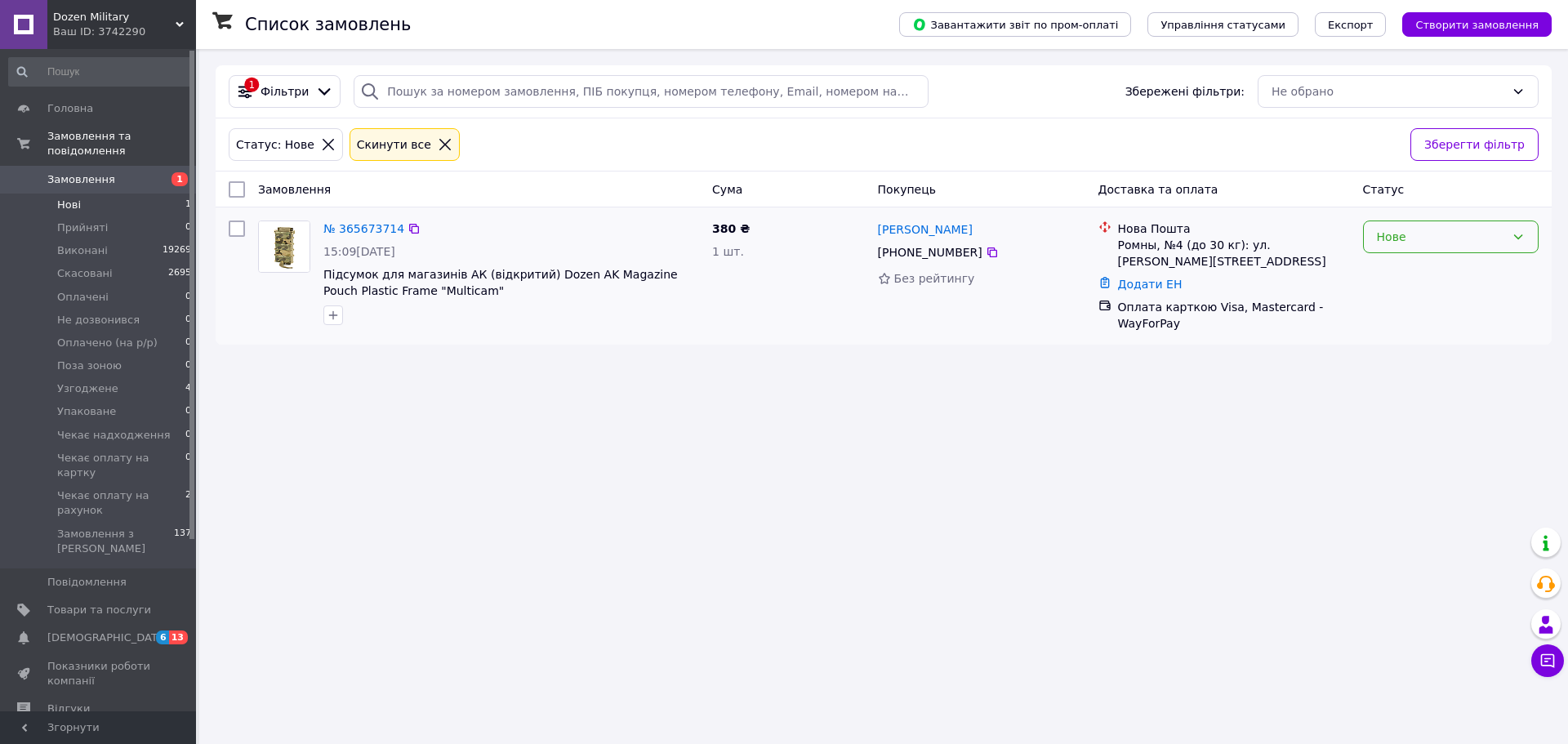
click at [1465, 231] on div "Нове" at bounding box center [1440, 236] width 129 height 18
click at [1407, 323] on li "Скасовано" at bounding box center [1450, 331] width 174 height 29
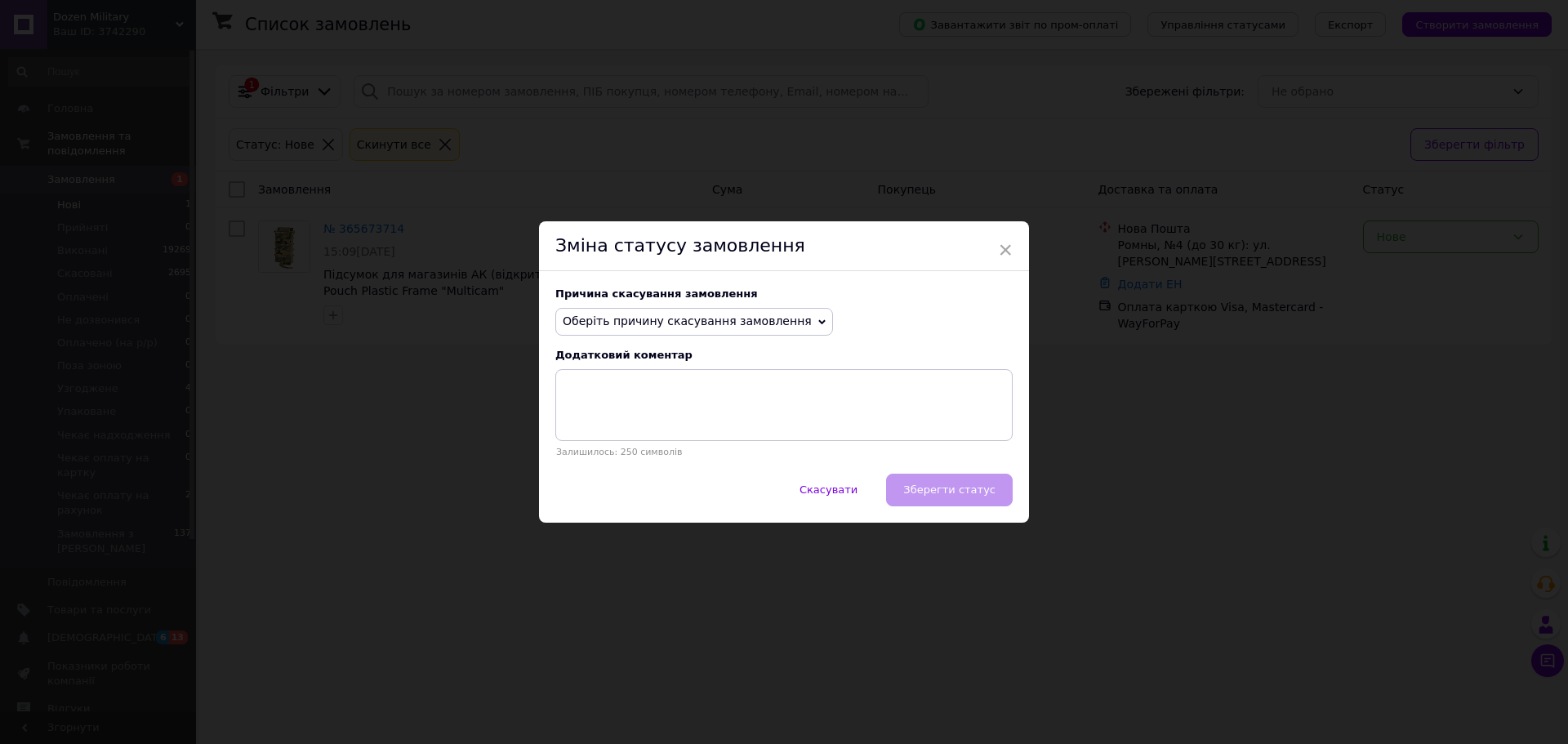
click at [650, 320] on span "Оберіть причину скасування замовлення" at bounding box center [687, 320] width 249 height 13
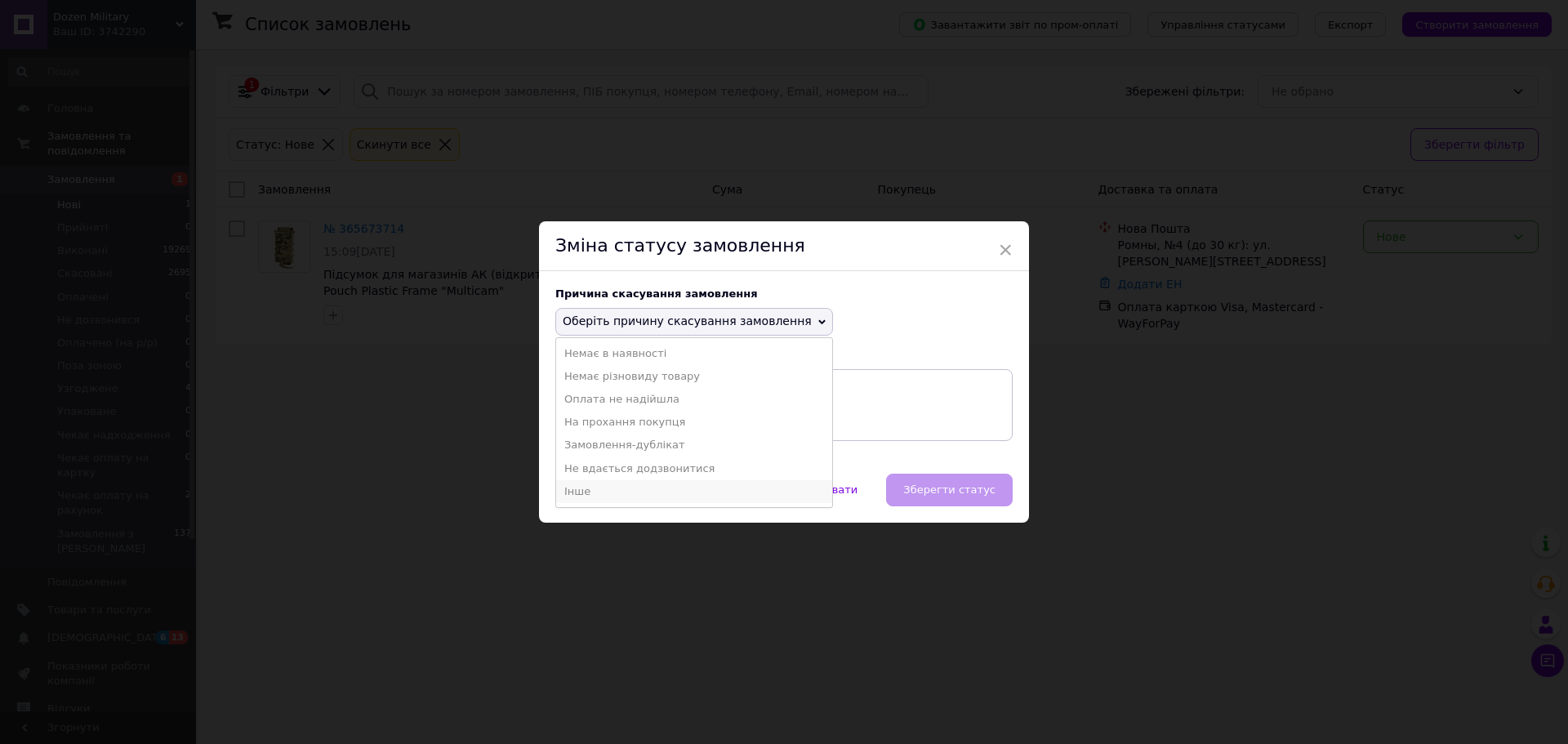
click at [591, 487] on li "Інше" at bounding box center [693, 491] width 276 height 23
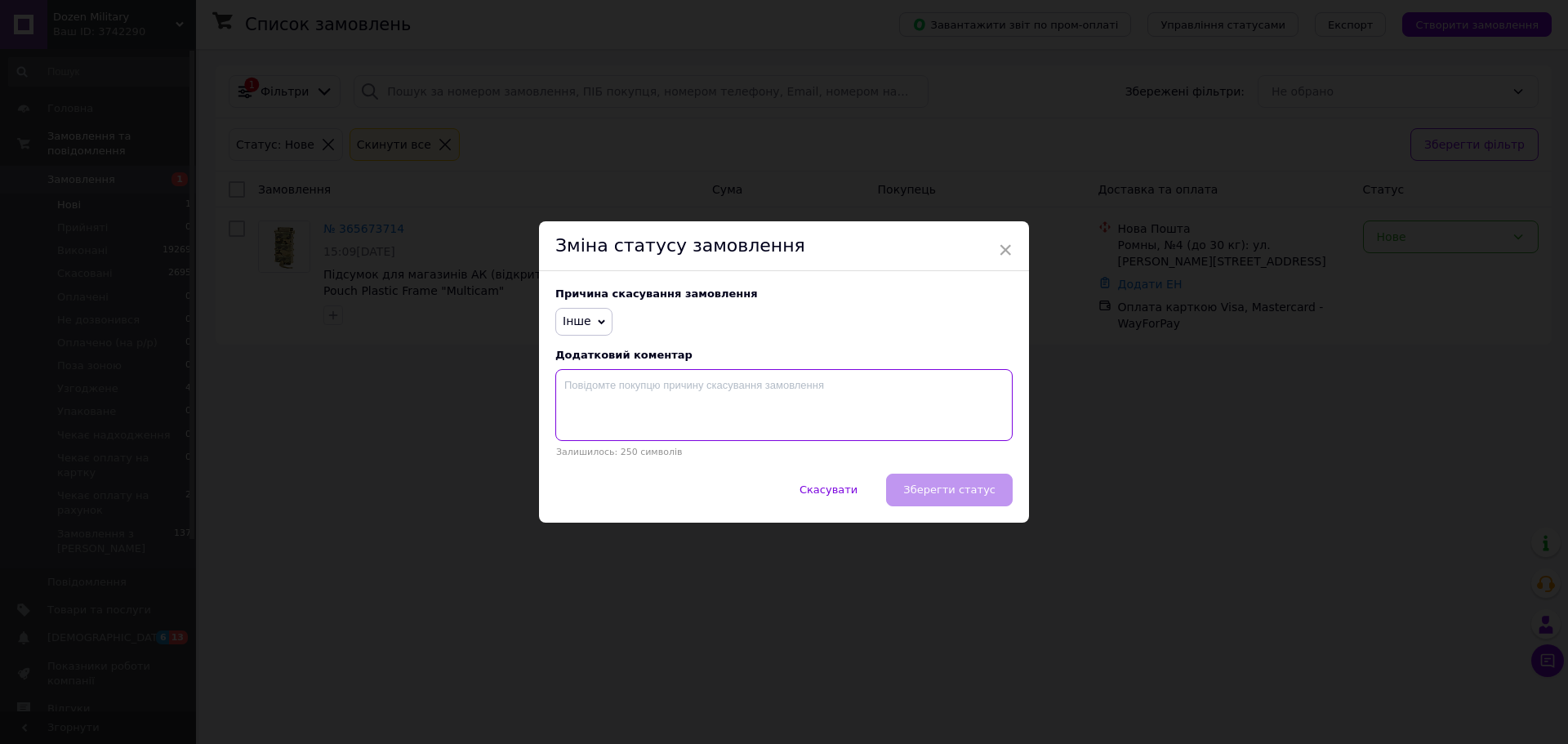
click at [649, 380] on textarea at bounding box center [784, 405] width 457 height 72
type textarea "Помилкове замовлення"
click at [950, 484] on button "Зберегти статус" at bounding box center [949, 490] width 127 height 33
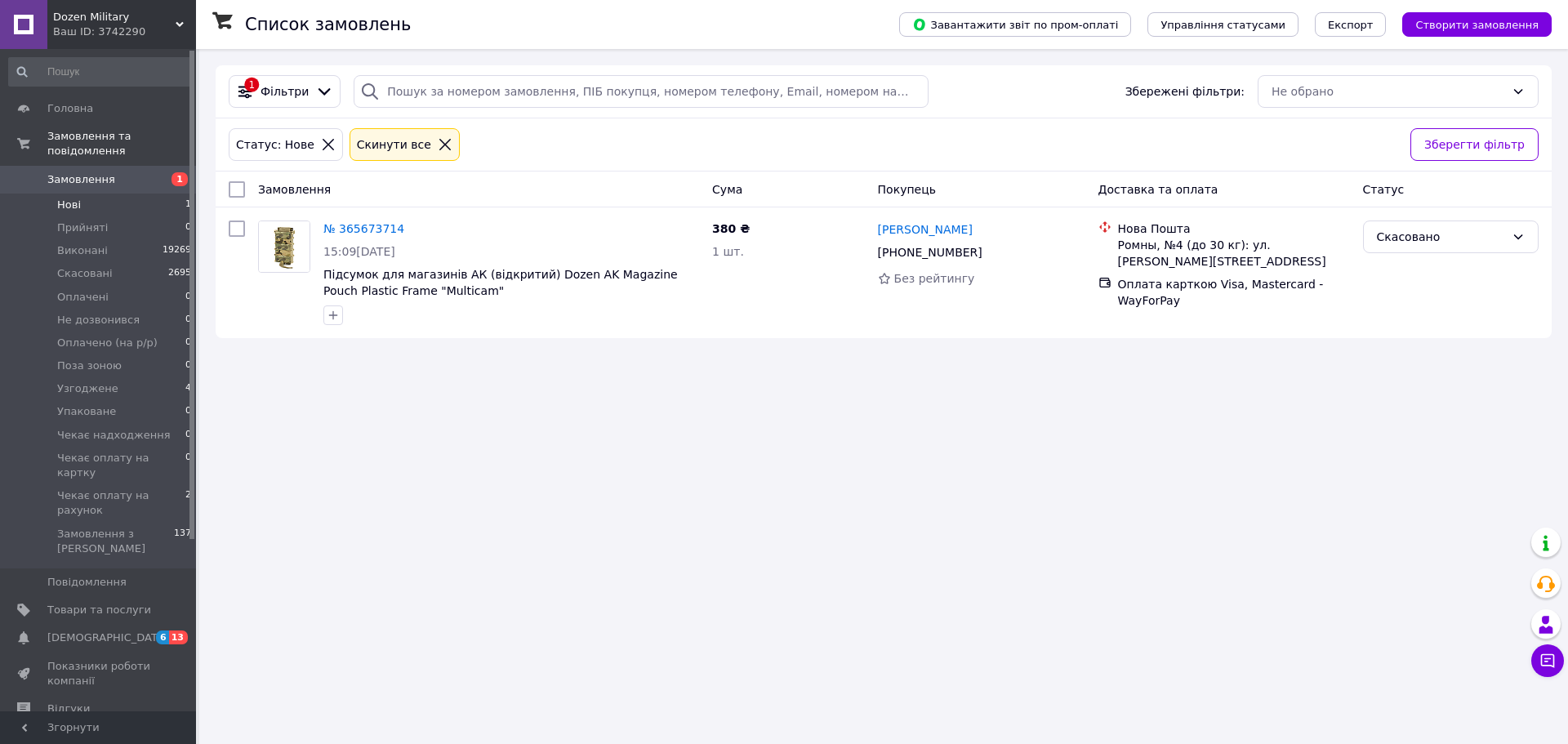
click at [118, 173] on span "Замовлення" at bounding box center [99, 180] width 104 height 15
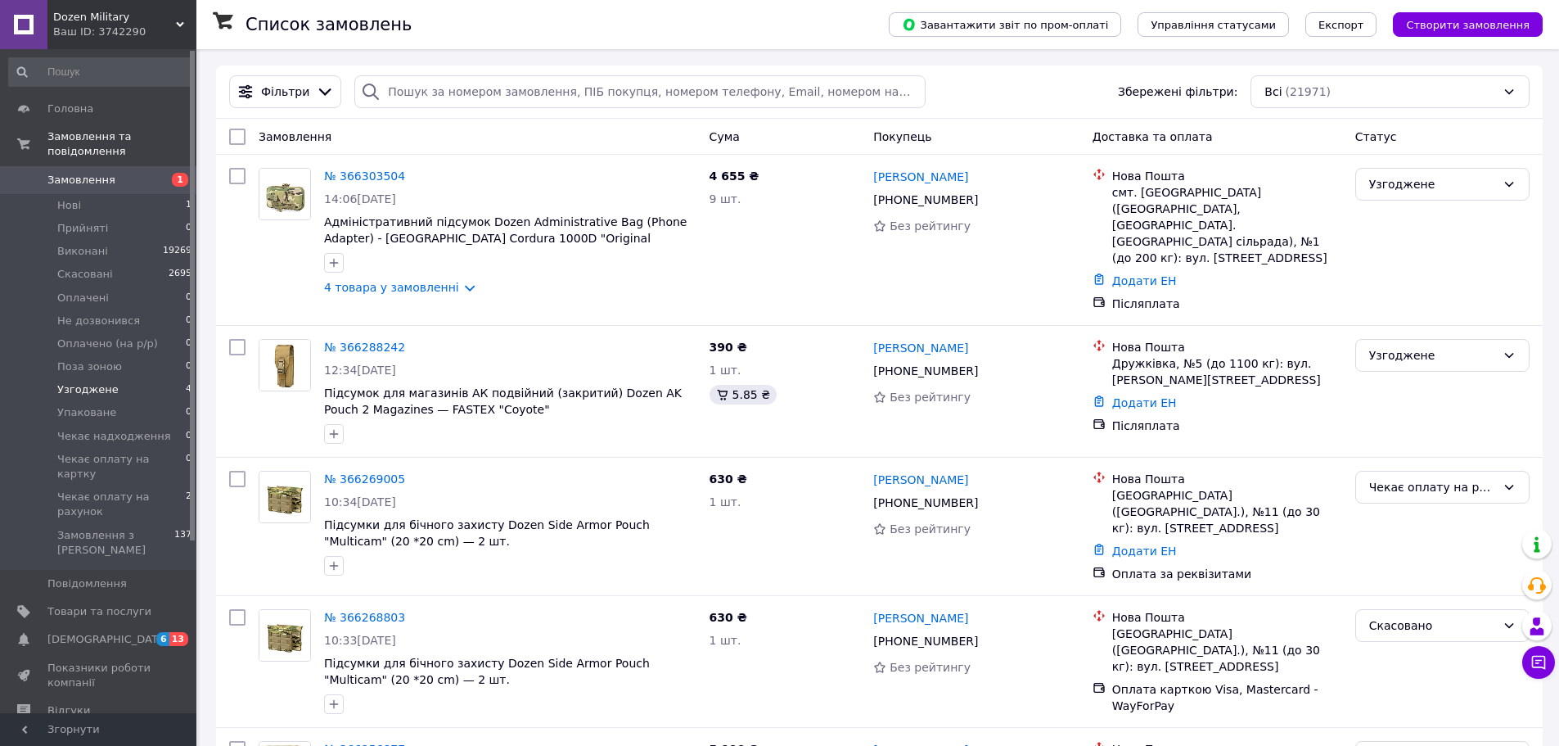
click at [91, 382] on span "Узгоджене" at bounding box center [87, 389] width 61 height 15
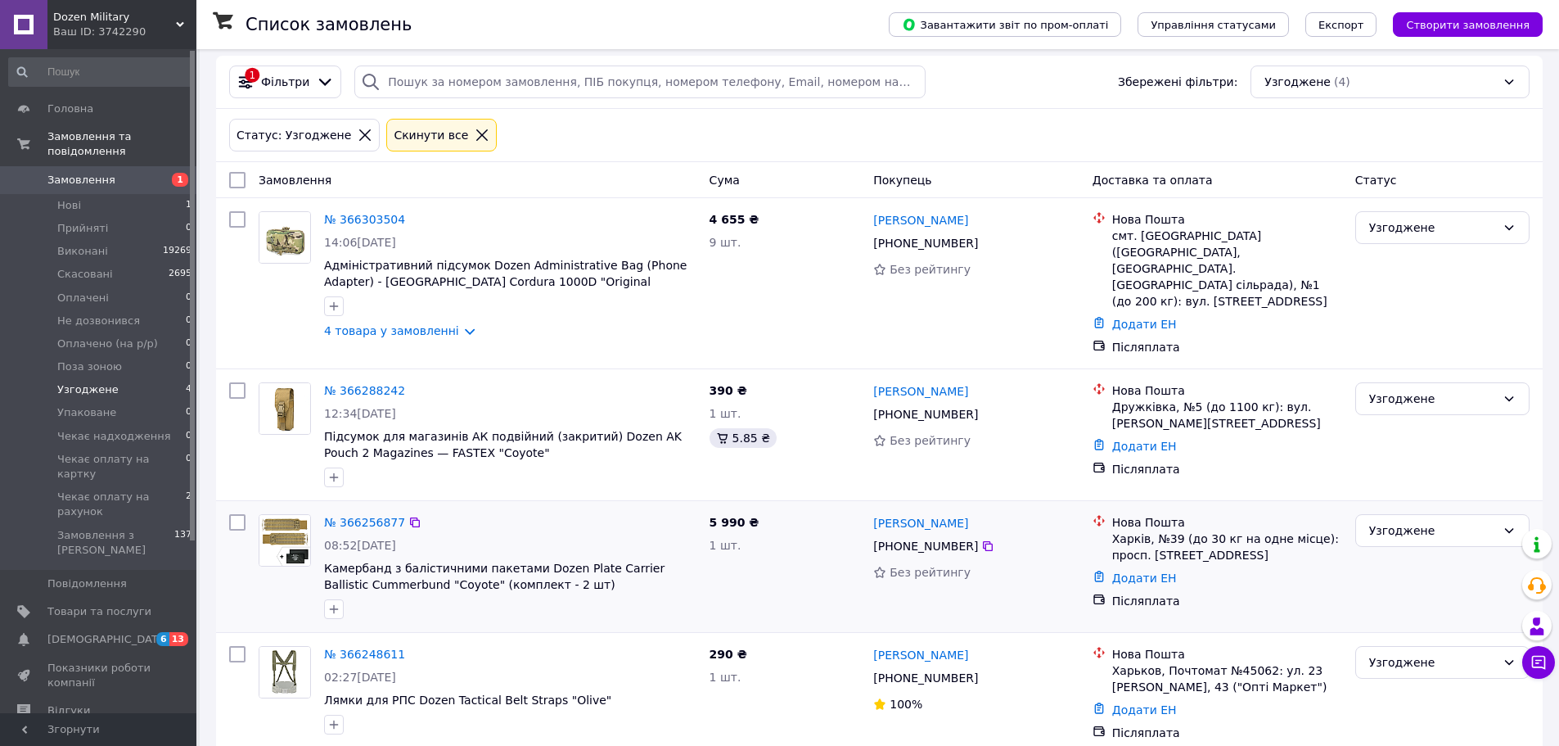
scroll to position [19, 0]
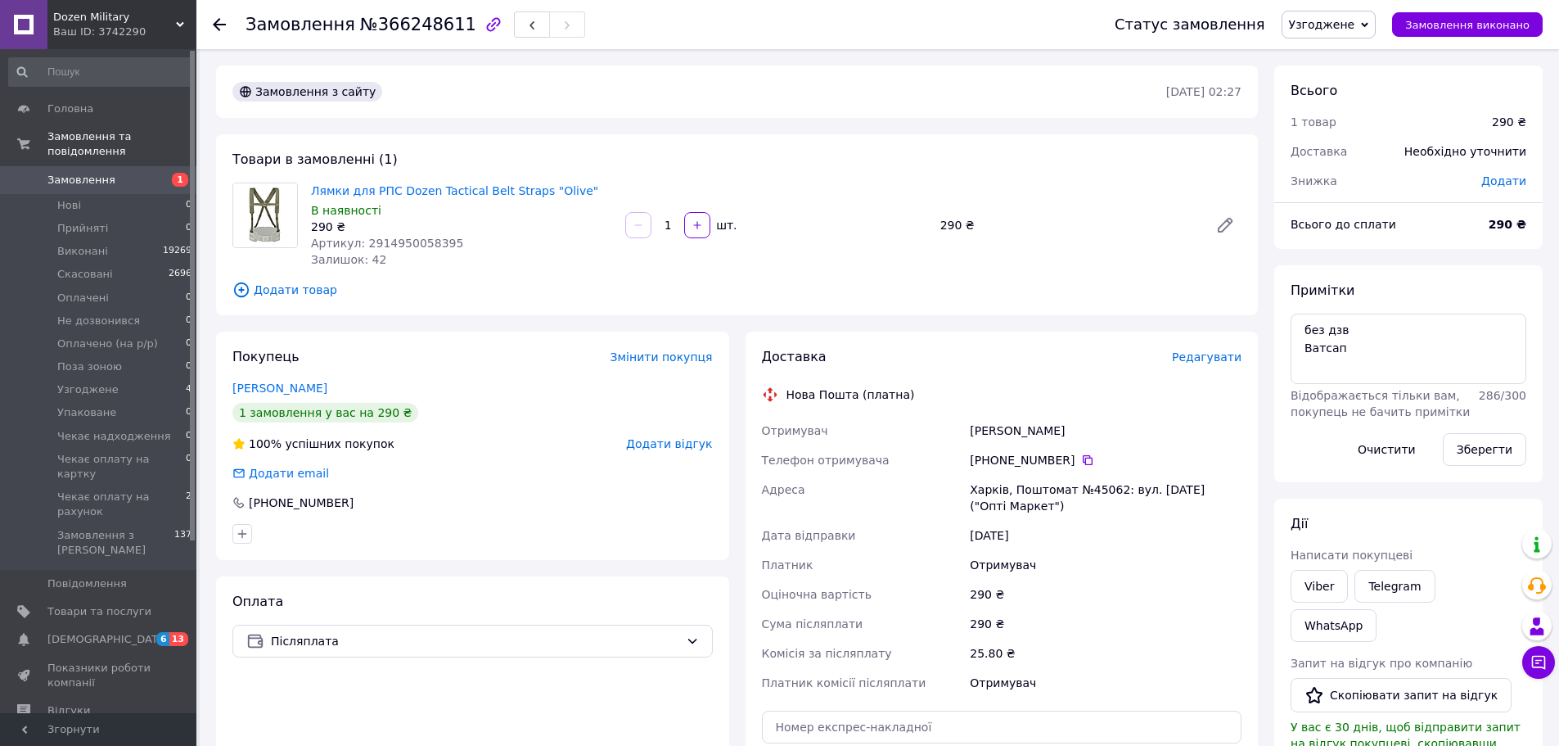
drag, startPoint x: 970, startPoint y: 491, endPoint x: 1087, endPoint y: 509, distance: 118.4
click at [1087, 509] on div "Харків, Поштомат №45062: вул. [DATE] ("Опті Маркет")" at bounding box center [1106, 498] width 278 height 46
copy div "Харків, Поштомат №45062: вул. [DATE] ("Опті Маркет")"
drag, startPoint x: 1081, startPoint y: 461, endPoint x: 1089, endPoint y: 460, distance: 8.2
click at [1081, 461] on icon at bounding box center [1087, 460] width 13 height 13
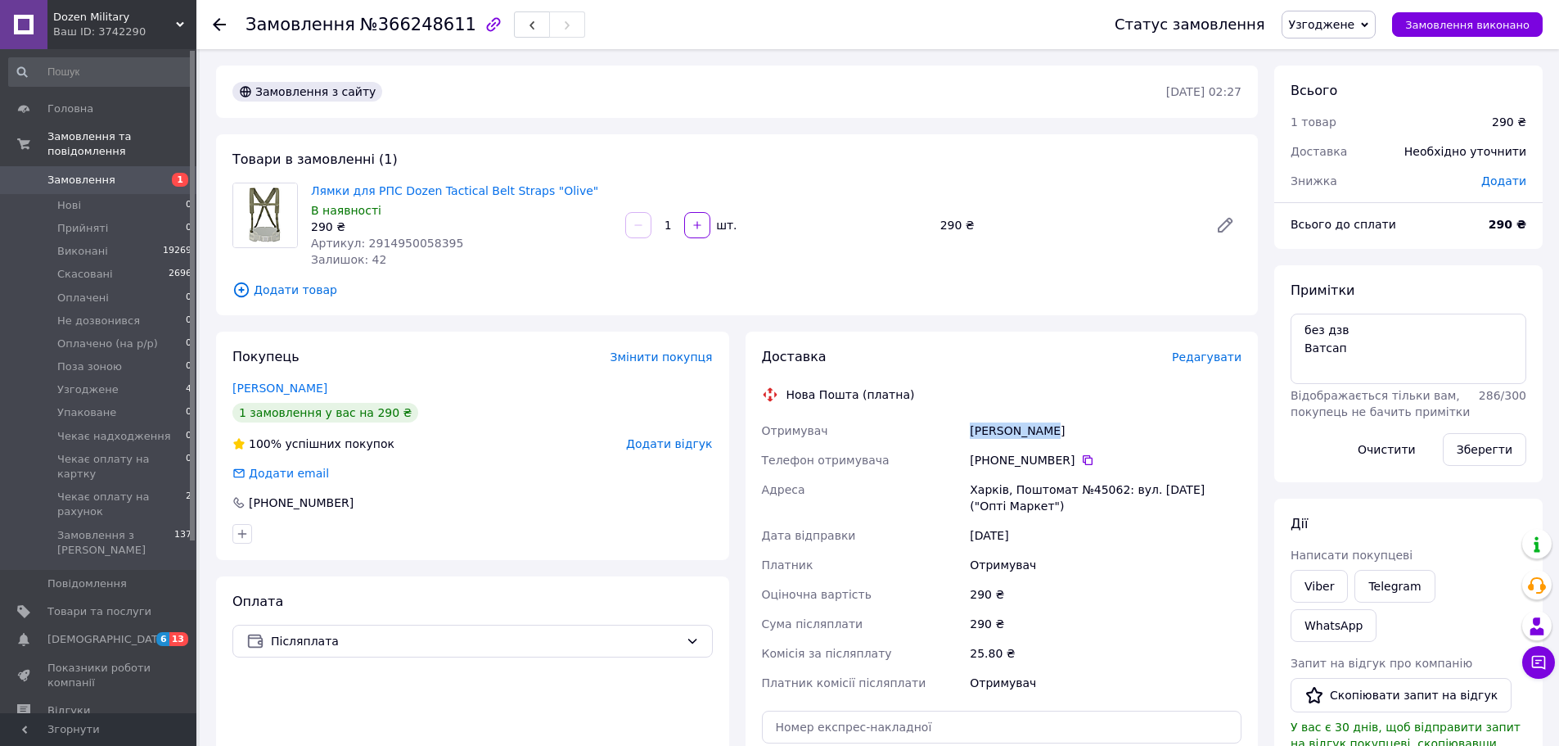
drag, startPoint x: 970, startPoint y: 433, endPoint x: 1046, endPoint y: 434, distance: 76.1
click at [1046, 434] on div "[PERSON_NAME]" at bounding box center [1106, 430] width 278 height 29
copy div "[PERSON_NAME]"
click at [395, 241] on span "Артикул: 2914950058395" at bounding box center [387, 243] width 152 height 13
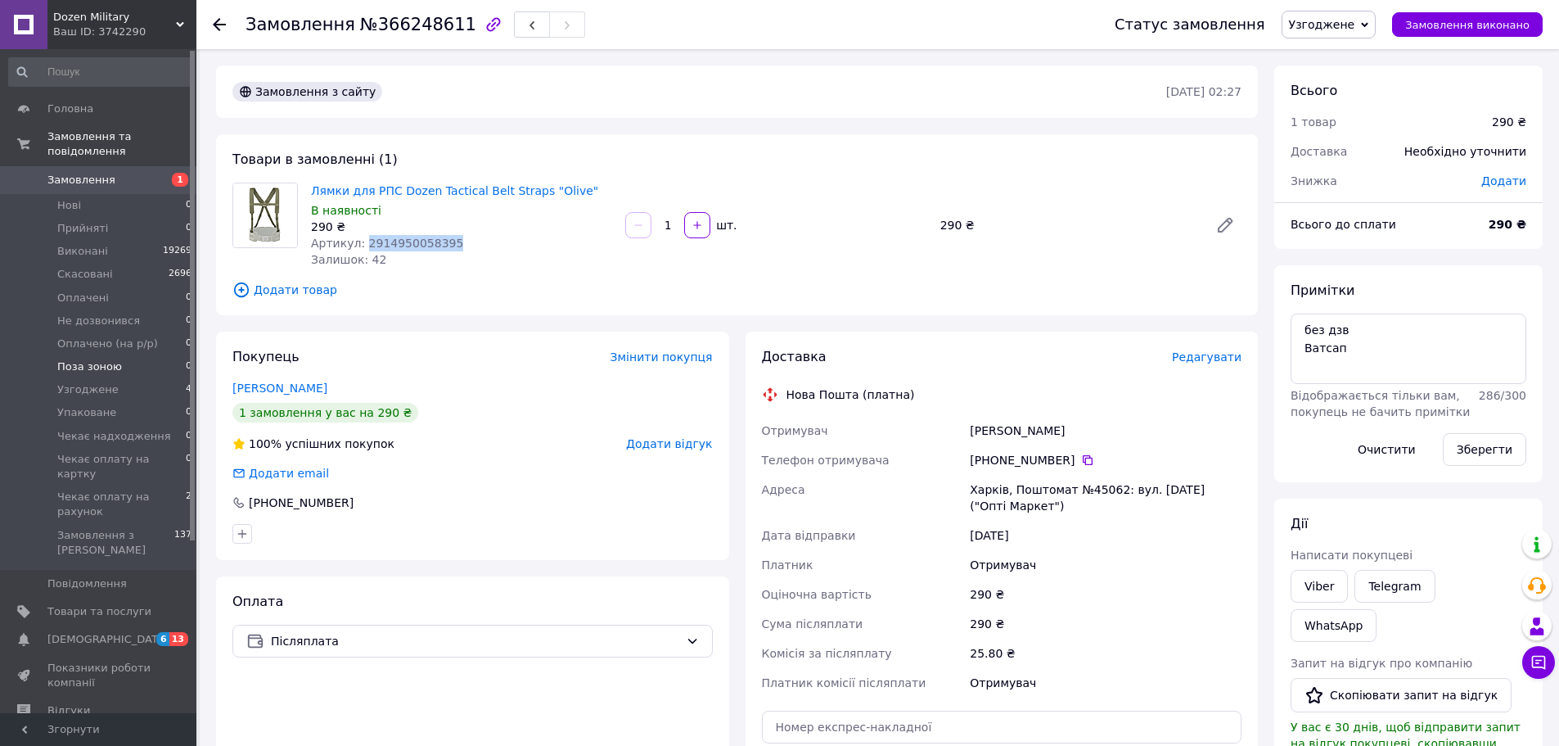
copy span "2914950058395"
click at [1341, 21] on span "Узгоджене" at bounding box center [1322, 24] width 66 height 13
click at [1361, 150] on li "Упаковане" at bounding box center [1362, 147] width 158 height 25
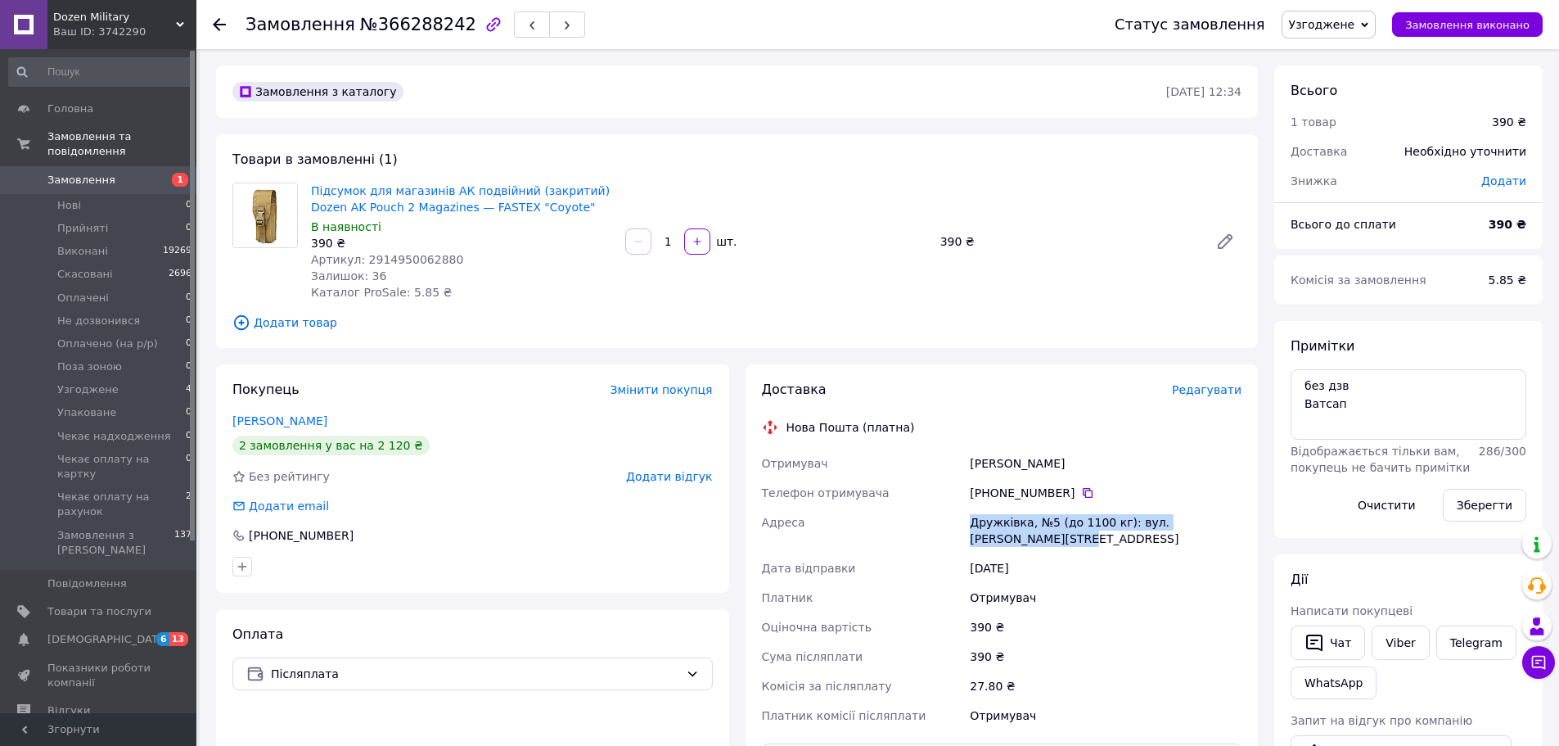
drag, startPoint x: 972, startPoint y: 518, endPoint x: 995, endPoint y: 538, distance: 30.2
click at [995, 538] on div "Дружківка, №5 (до 1100 кг): вул. Олекси Тихого, 231" at bounding box center [1106, 531] width 278 height 46
copy div "Дружківка, №5 (до 1100 кг): вул. Олекси Тихого, 231"
click at [1081, 490] on icon at bounding box center [1087, 492] width 13 height 13
click at [700, 593] on div "Покупець Змінити покупця Соколюк Олександр 2 замовлення у вас на 2 120 ₴ Без ре…" at bounding box center [472, 634] width 513 height 540
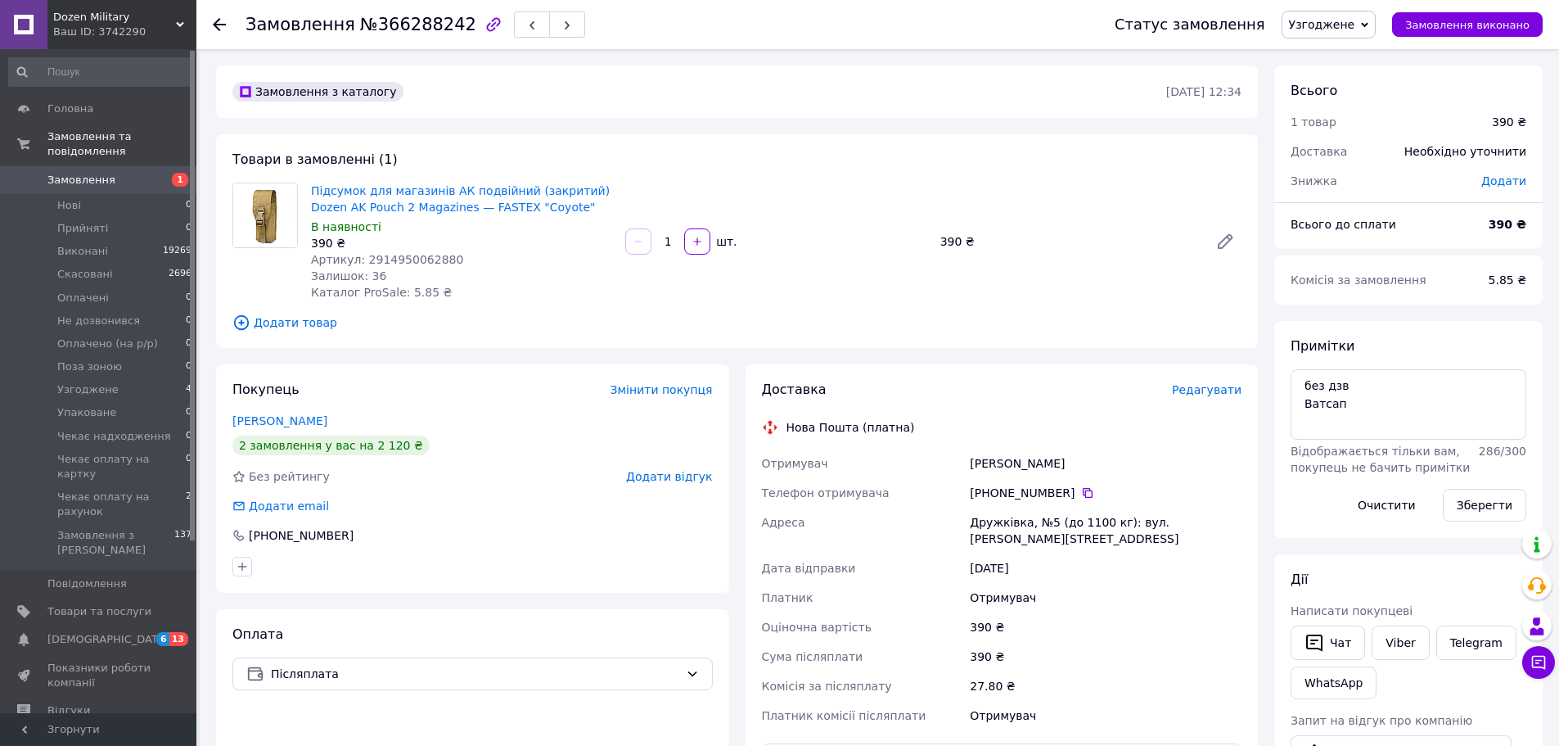
click at [1084, 491] on div "+380 77 002 77 61" at bounding box center [1106, 493] width 272 height 16
click at [1083, 491] on icon at bounding box center [1088, 493] width 10 height 10
click at [429, 257] on span "Артикул: 2914950062880" at bounding box center [387, 259] width 152 height 13
copy span "2914950062880"
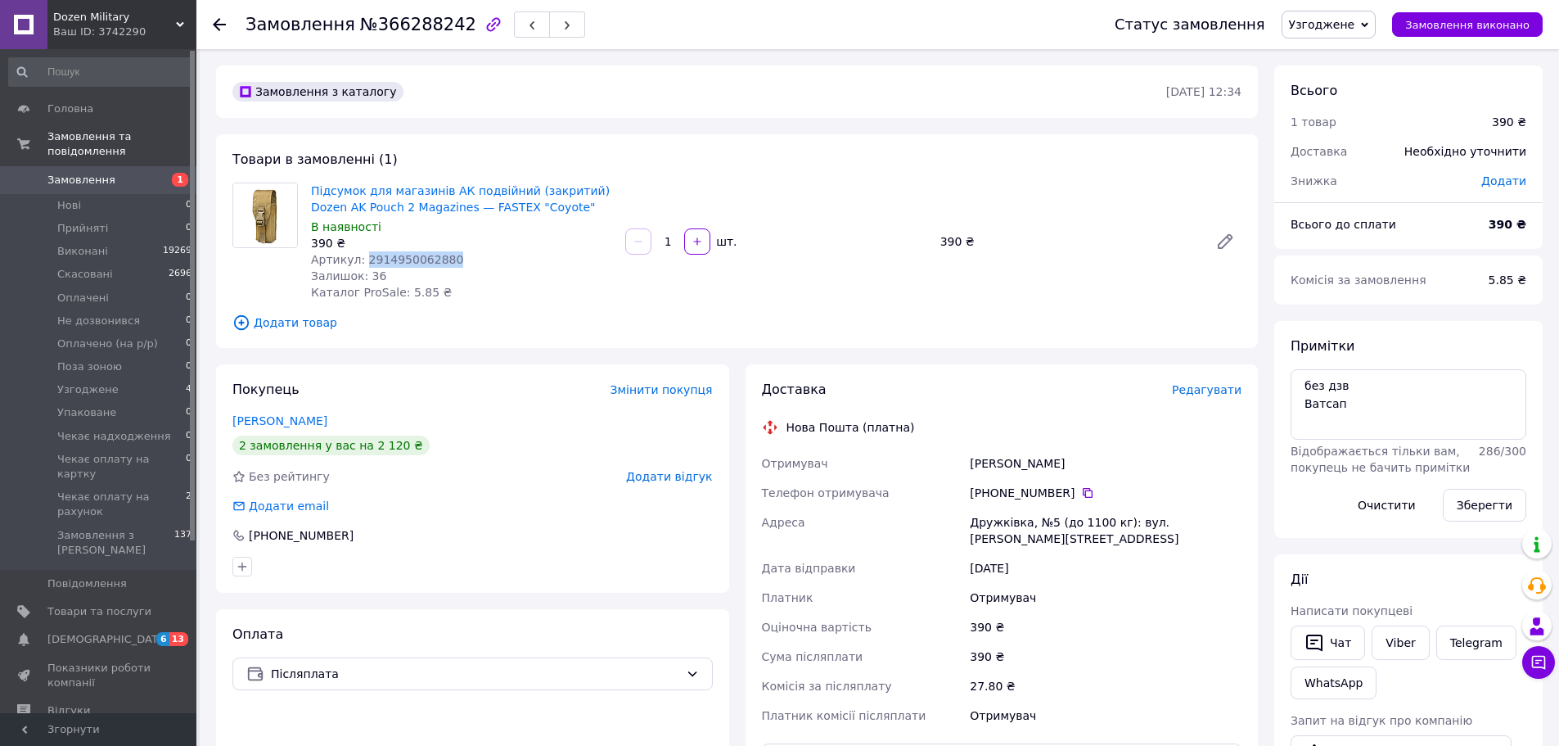
drag, startPoint x: 1365, startPoint y: 24, endPoint x: 1365, endPoint y: 34, distance: 9.9
click at [1356, 24] on span "Узгоджене" at bounding box center [1322, 24] width 66 height 13
click at [1338, 152] on li "Упаковане" at bounding box center [1362, 147] width 158 height 25
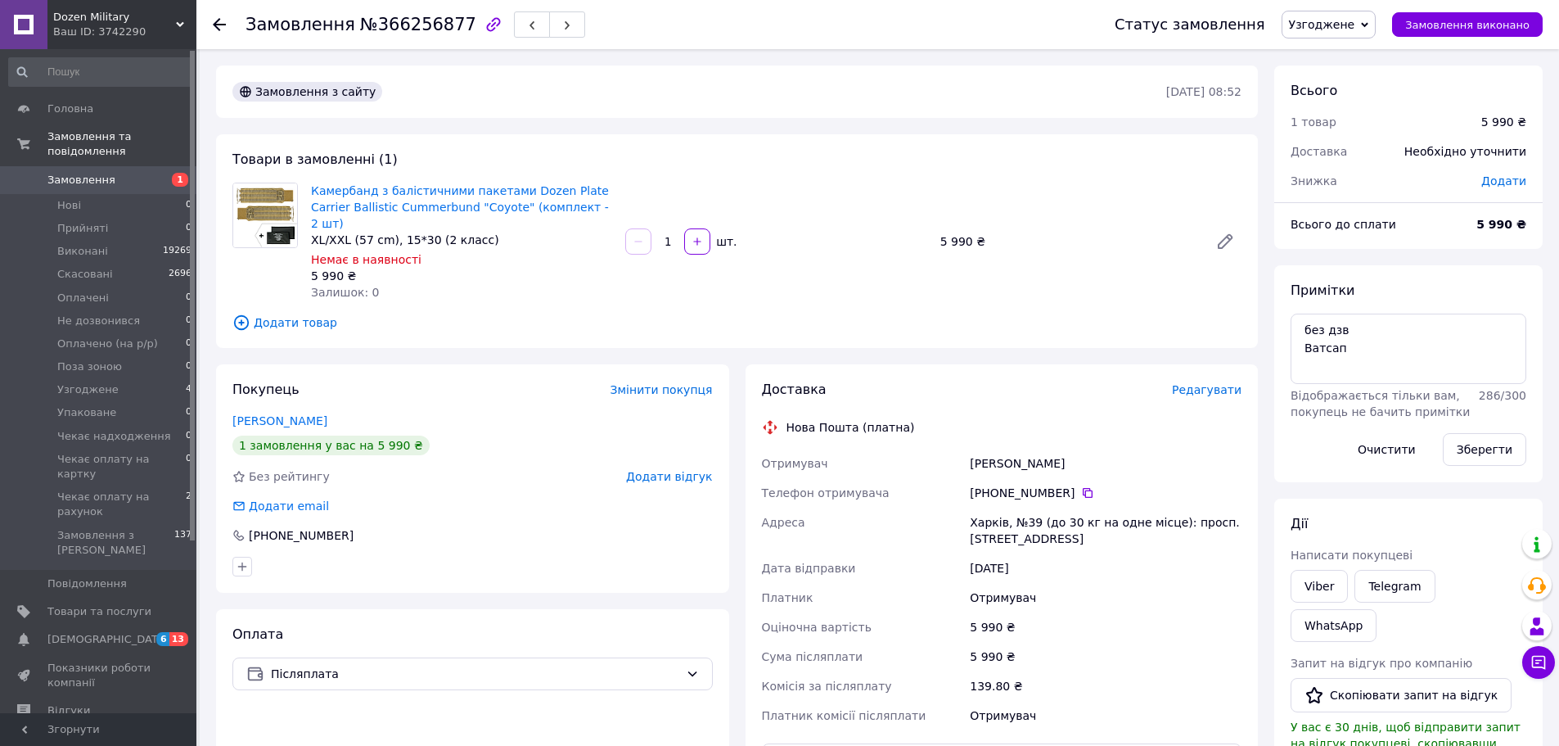
drag, startPoint x: 968, startPoint y: 507, endPoint x: 1156, endPoint y: 526, distance: 188.4
click at [1156, 526] on div "Харків, №39 (до 30 кг на одне місце): просп. [STREET_ADDRESS]" at bounding box center [1106, 531] width 278 height 46
copy div "Харків, №39 (до 30 кг на одне місце): просп. [STREET_ADDRESS]"
click at [1081, 486] on icon at bounding box center [1087, 492] width 13 height 13
click at [1083, 488] on icon at bounding box center [1088, 493] width 10 height 10
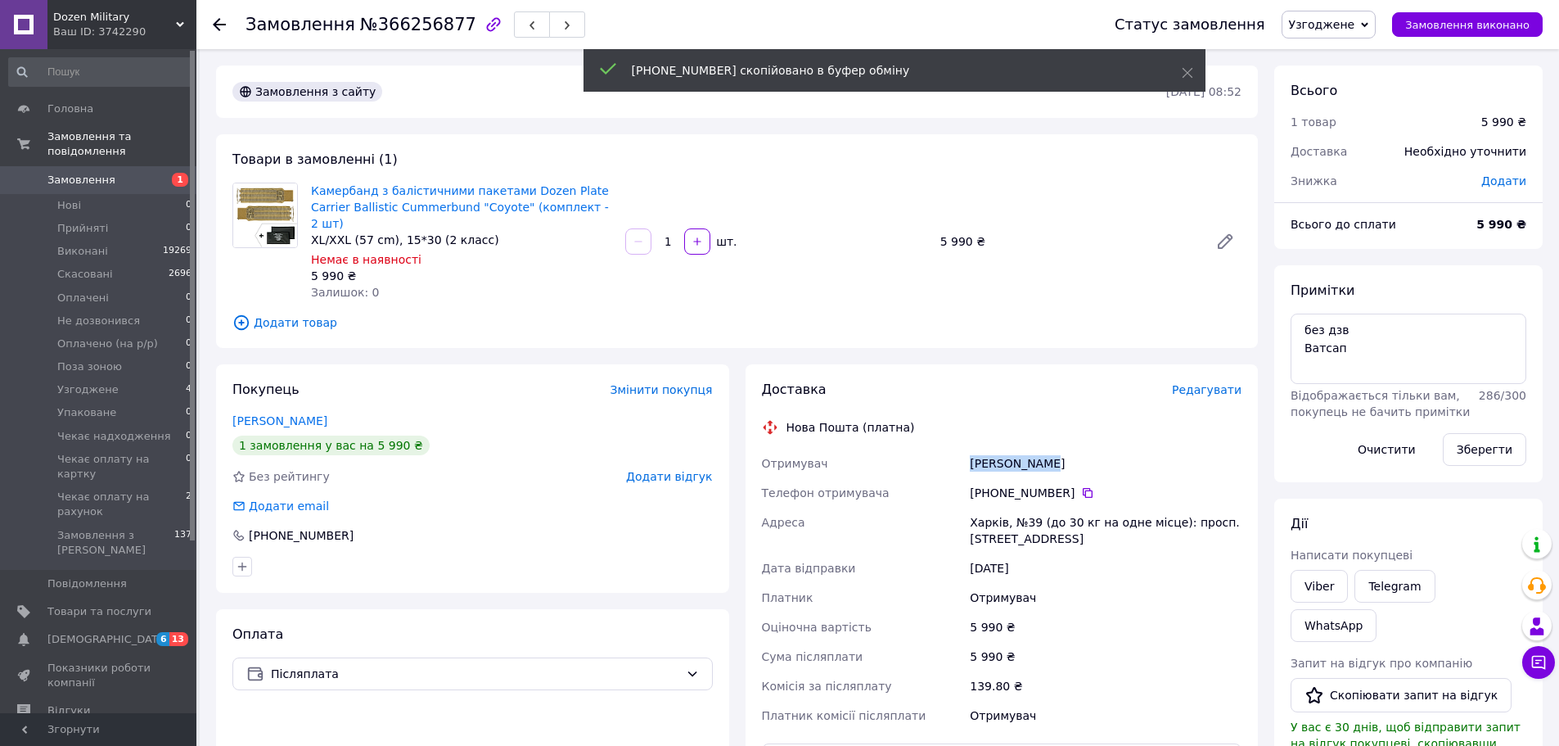
drag, startPoint x: 971, startPoint y: 446, endPoint x: 1037, endPoint y: 449, distance: 66.4
click at [1037, 449] on div "Баличев Ігор" at bounding box center [1106, 463] width 278 height 29
copy div "Баличев Ігор"
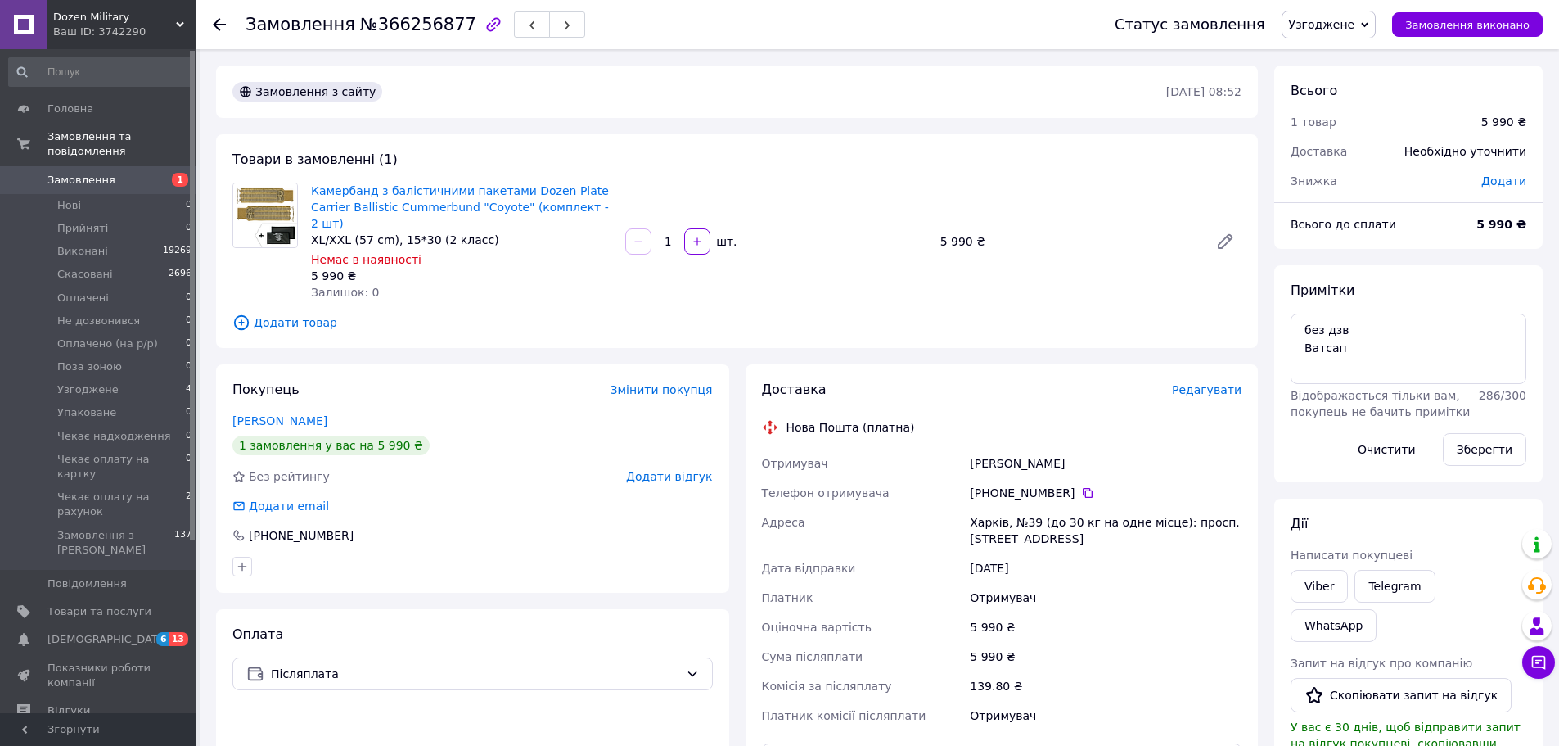
click at [909, 201] on div "Камербанд з балістичними пакетами Dozen Plate Carrier Ballistic Cummerbund "Coy…" at bounding box center [777, 241] width 944 height 124
click at [855, 200] on div "Камербанд з балістичними пакетами Dozen Plate Carrier Ballistic Cummerbund "Coy…" at bounding box center [777, 241] width 944 height 124
click at [1346, 32] on span "Узгоджене" at bounding box center [1329, 25] width 95 height 28
click at [1335, 111] on li "Упаковане" at bounding box center [1362, 113] width 158 height 25
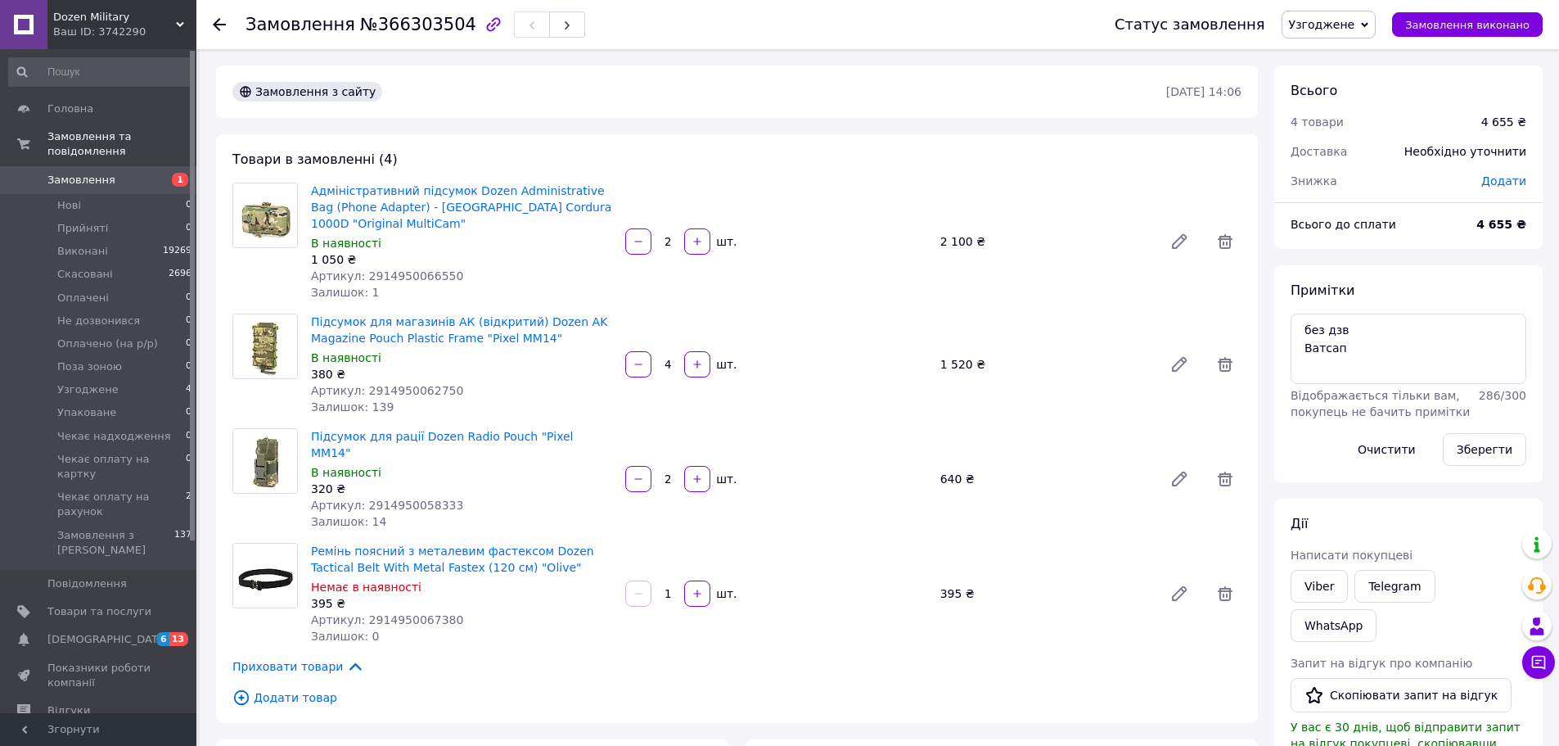
click at [925, 469] on div "2   шт." at bounding box center [776, 479] width 314 height 33
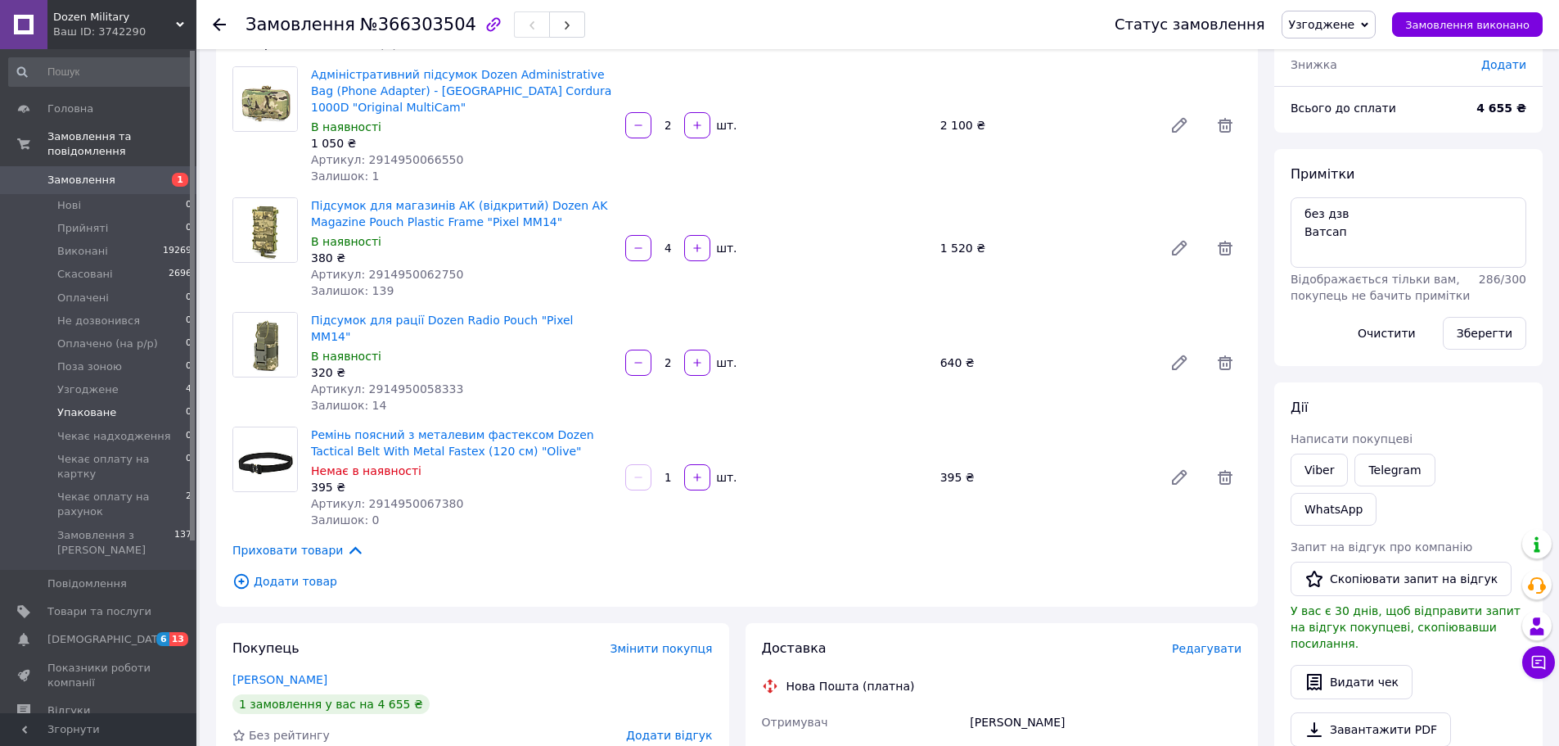
scroll to position [82, 0]
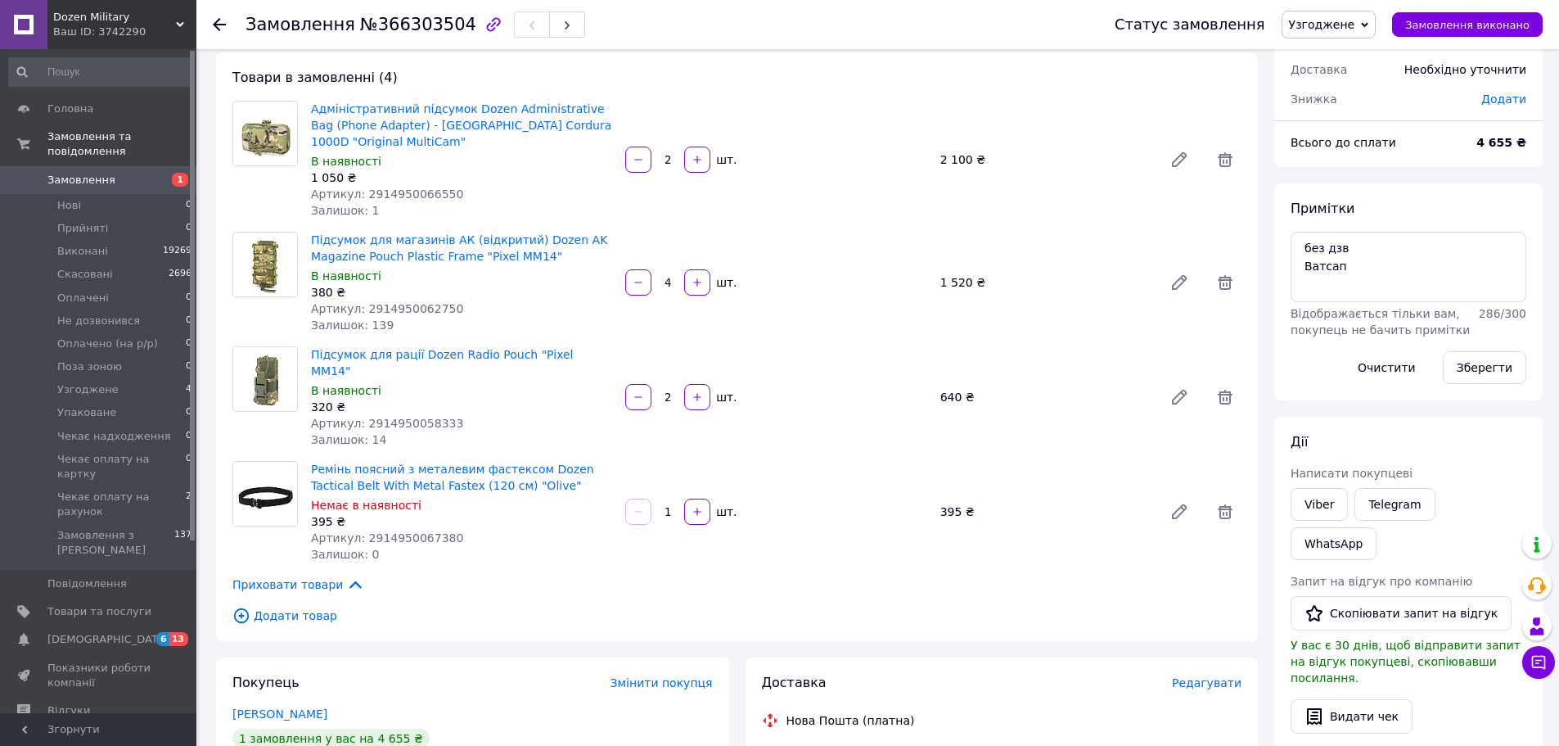
click at [716, 594] on div "Товари в замовленні (4) Адміністративний підсумок Dozen Administrative Bag (Pho…" at bounding box center [737, 346] width 1042 height 589
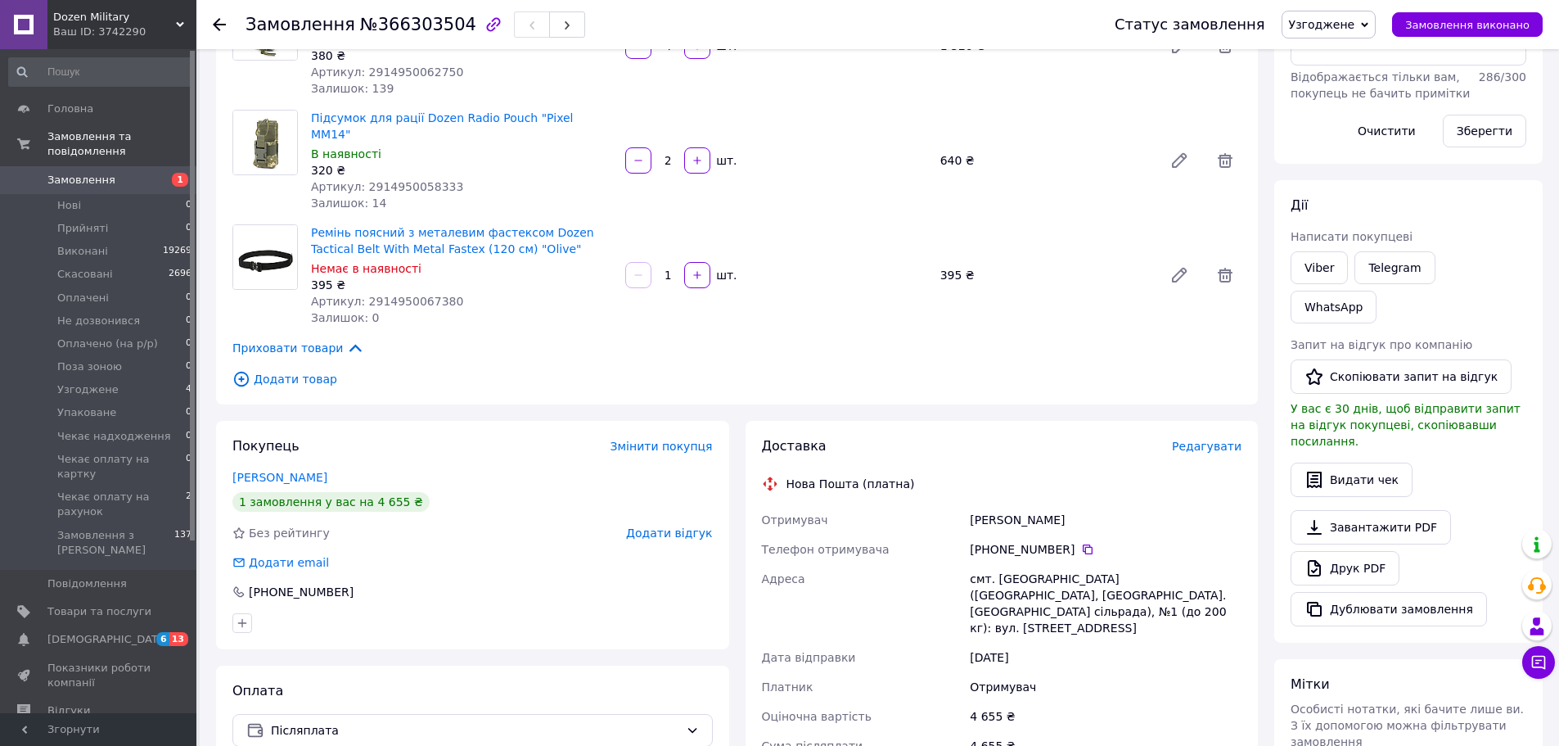
scroll to position [327, 0]
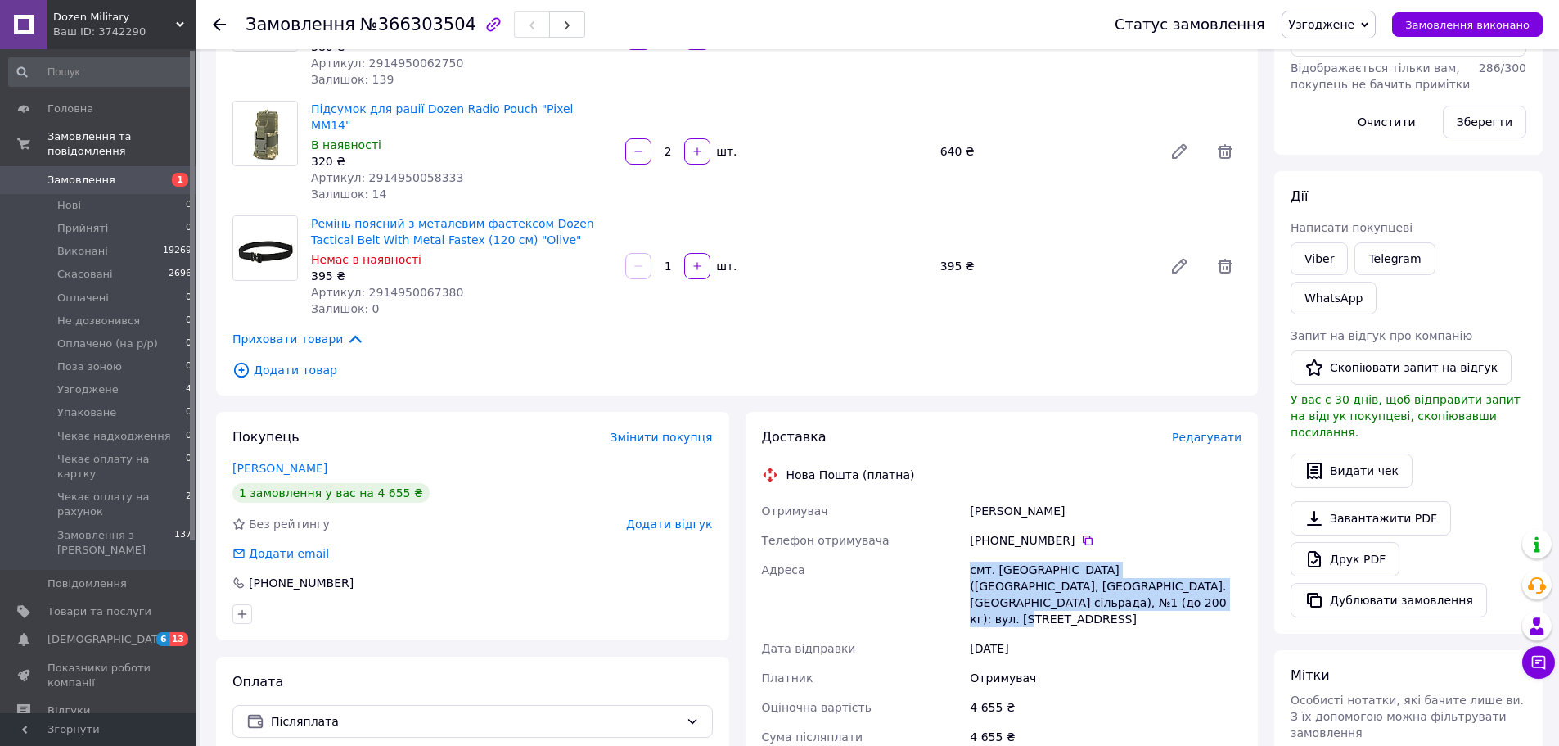
drag, startPoint x: 979, startPoint y: 538, endPoint x: 1077, endPoint y: 578, distance: 106.1
click at [1077, 578] on div "смт. [GEOGRAPHIC_DATA] ([GEOGRAPHIC_DATA], [GEOGRAPHIC_DATA]. [GEOGRAPHIC_DATA]…" at bounding box center [1106, 594] width 278 height 79
copy div "смт. [GEOGRAPHIC_DATA] ([GEOGRAPHIC_DATA], [GEOGRAPHIC_DATA]. [GEOGRAPHIC_DATA]…"
click at [1073, 532] on div "[PHONE_NUMBER]" at bounding box center [1106, 540] width 272 height 16
click at [1079, 532] on div "[PHONE_NUMBER]" at bounding box center [1106, 540] width 272 height 16
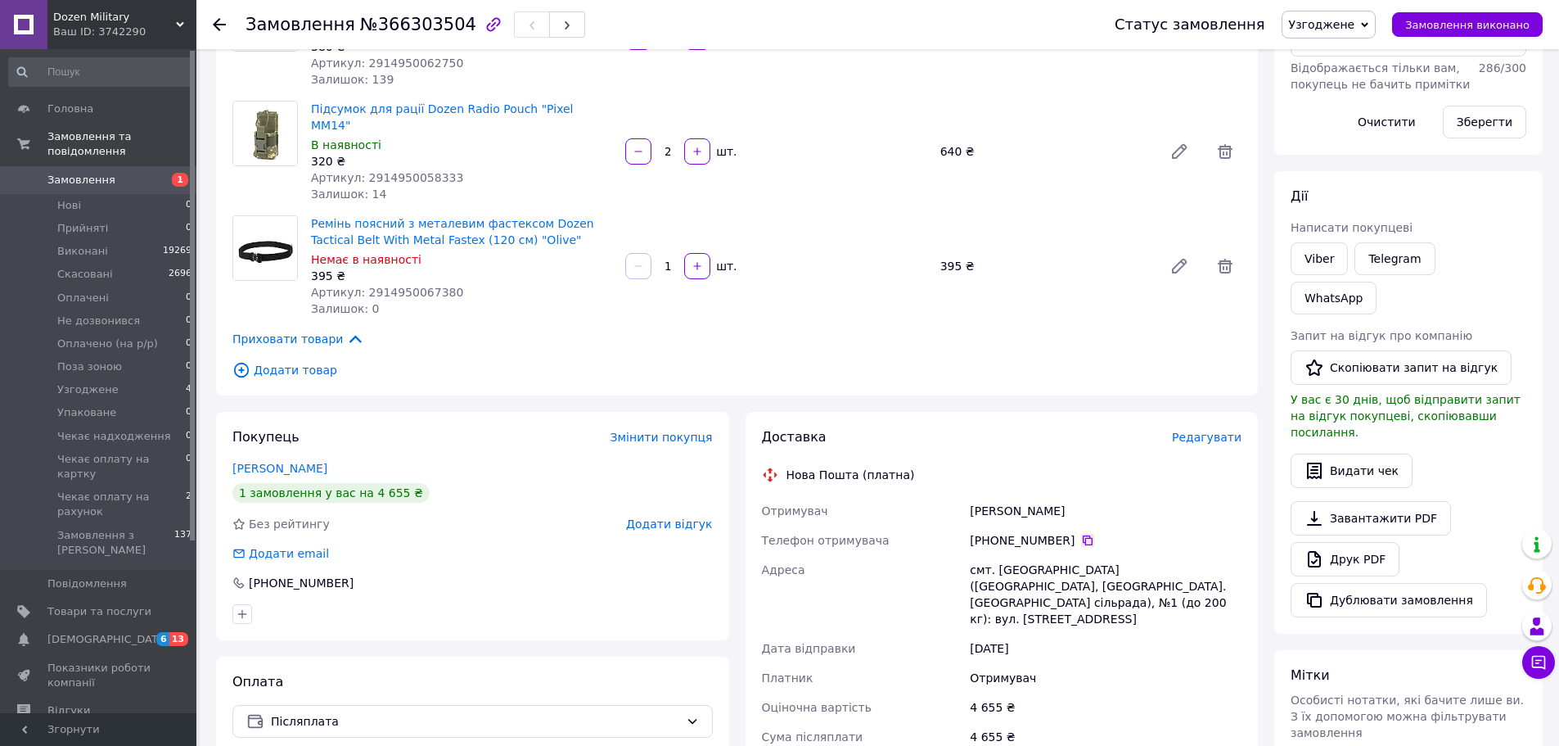
click at [1083, 535] on icon at bounding box center [1088, 540] width 10 height 10
drag, startPoint x: 969, startPoint y: 477, endPoint x: 1036, endPoint y: 477, distance: 67.1
click at [1036, 496] on div "[PERSON_NAME]" at bounding box center [1106, 510] width 278 height 29
copy div "[PERSON_NAME]"
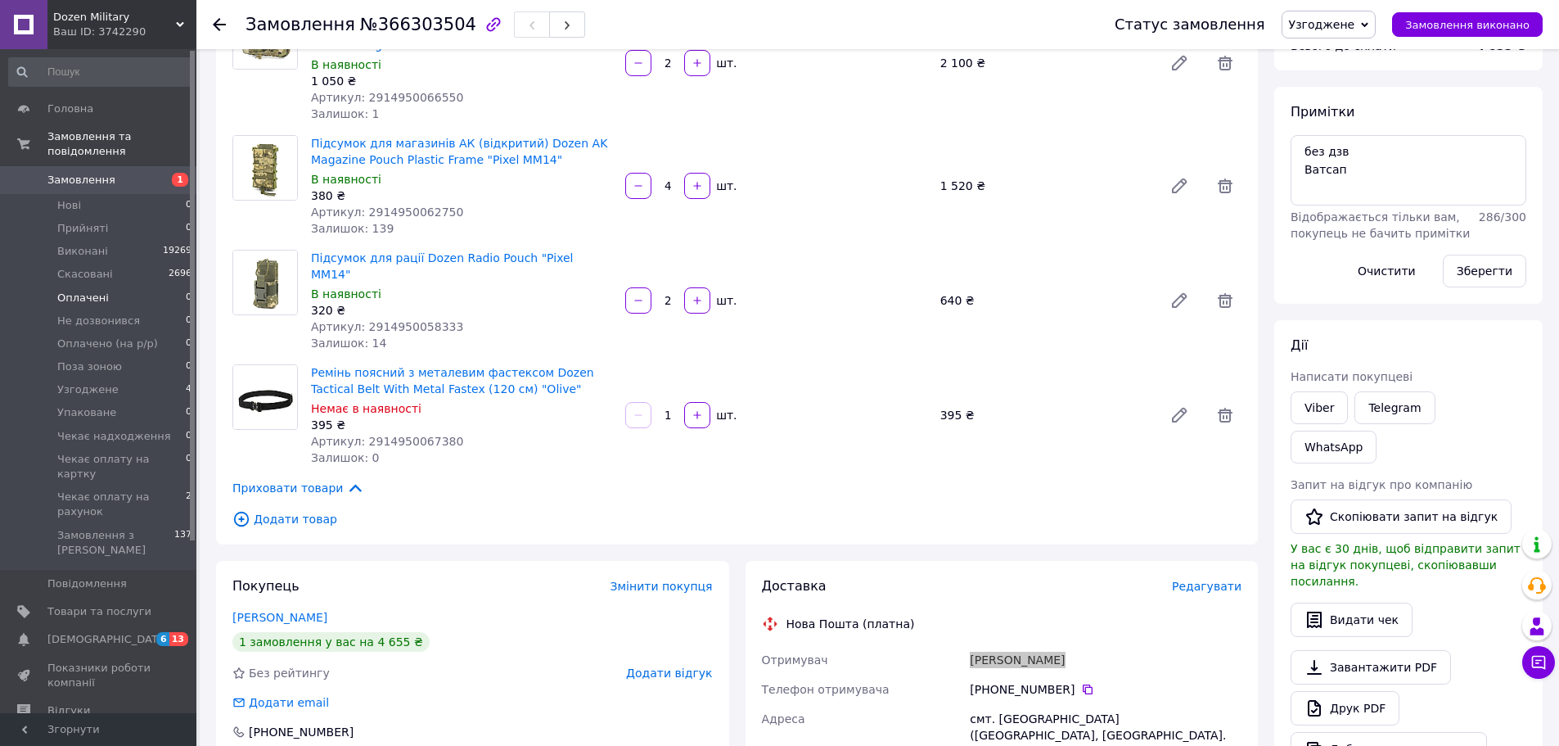
scroll to position [164, 0]
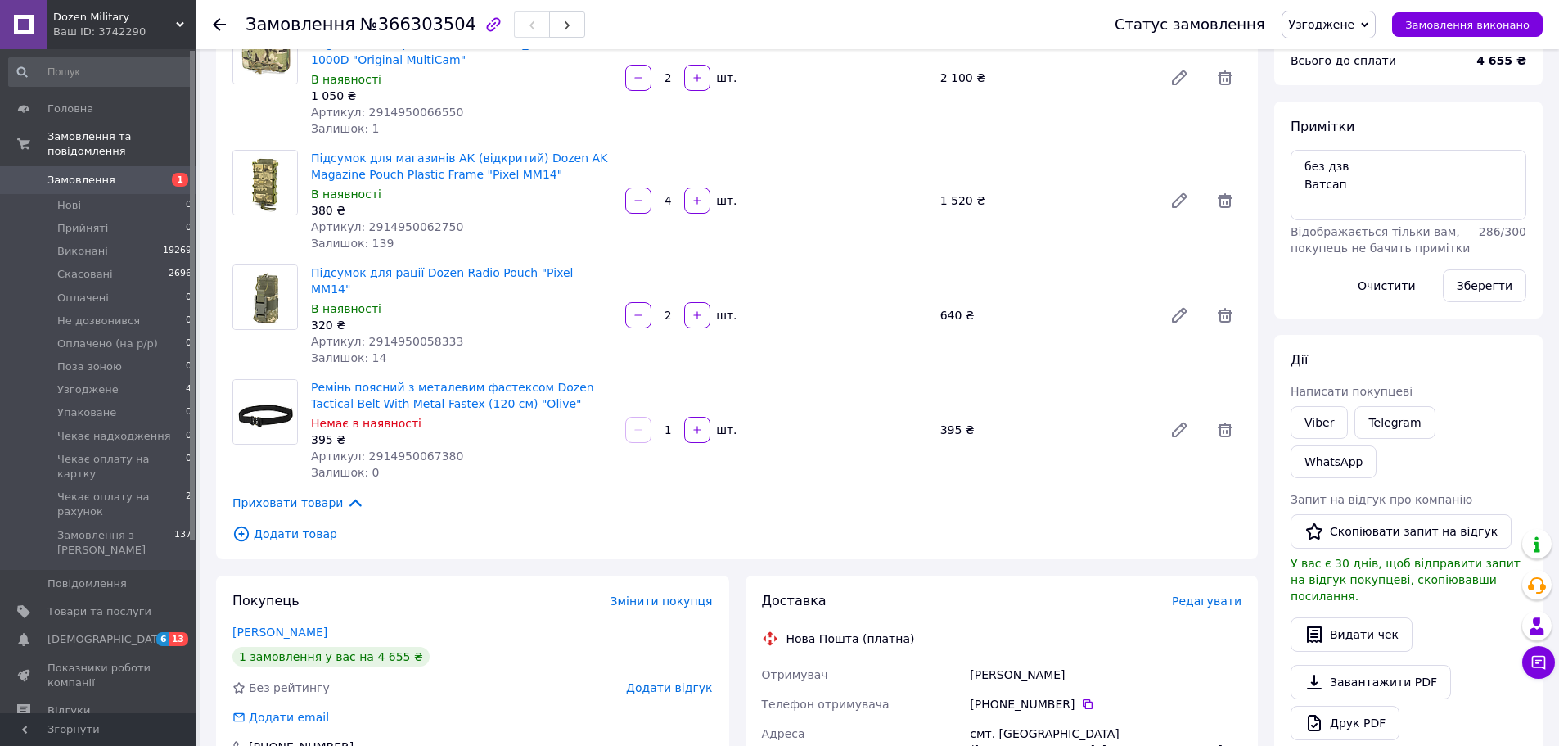
click at [427, 106] on span "Артикул: 2914950066550" at bounding box center [387, 112] width 152 height 13
copy span "2914950066550"
click at [421, 220] on span "Артикул: 2914950062750" at bounding box center [387, 226] width 152 height 13
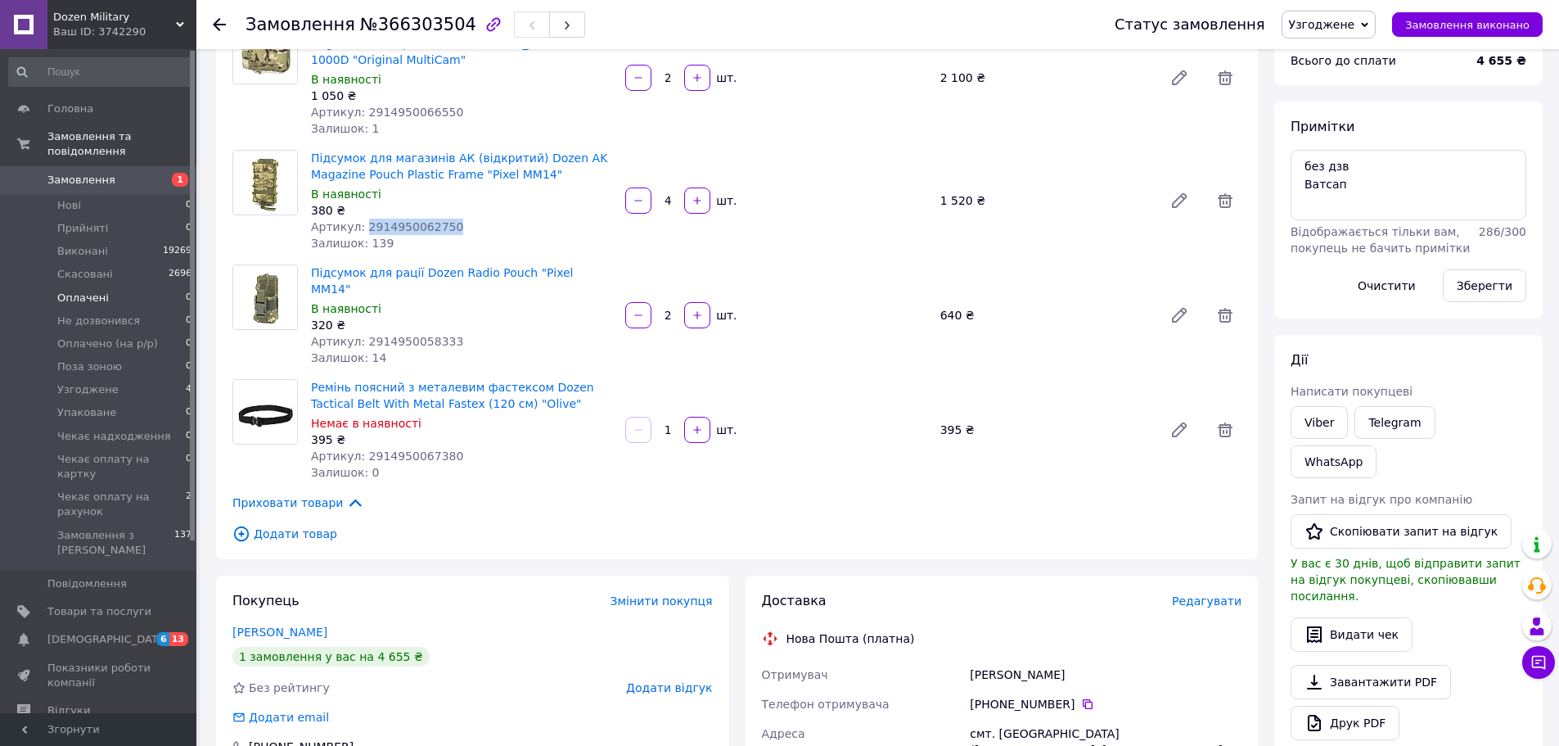
copy span "2914950062750"
click at [403, 335] on span "Артикул: 2914950058333" at bounding box center [387, 341] width 152 height 13
copy span "2914950058333"
click at [431, 449] on span "Артикул: 2914950067380" at bounding box center [387, 455] width 152 height 13
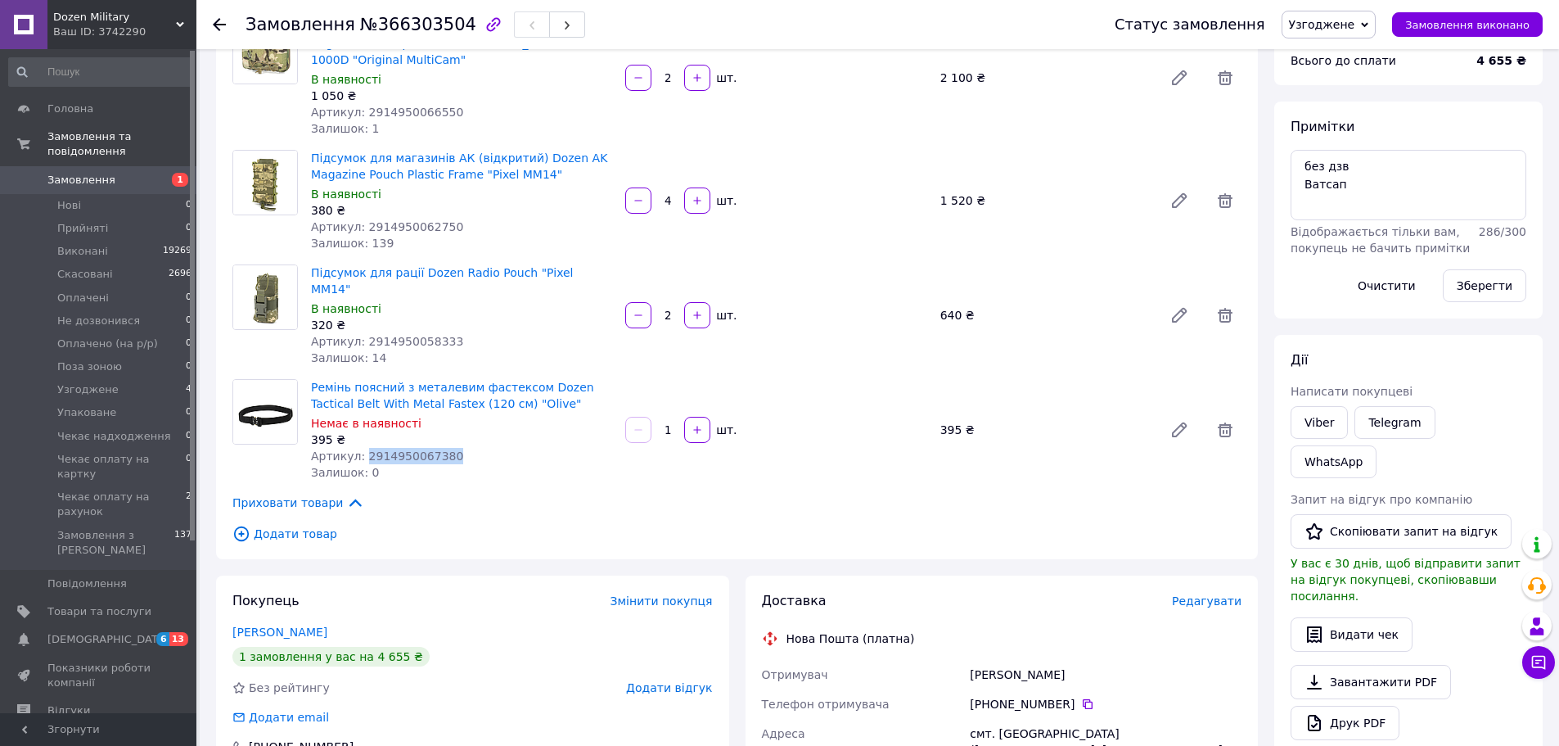
click at [431, 449] on span "Артикул: 2914950067380" at bounding box center [387, 455] width 152 height 13
copy span "2914950067380"
click at [1356, 25] on span "Узгоджене" at bounding box center [1322, 24] width 66 height 13
click at [1362, 151] on li "Упаковане" at bounding box center [1362, 147] width 158 height 25
